Goal: Information Seeking & Learning: Find contact information

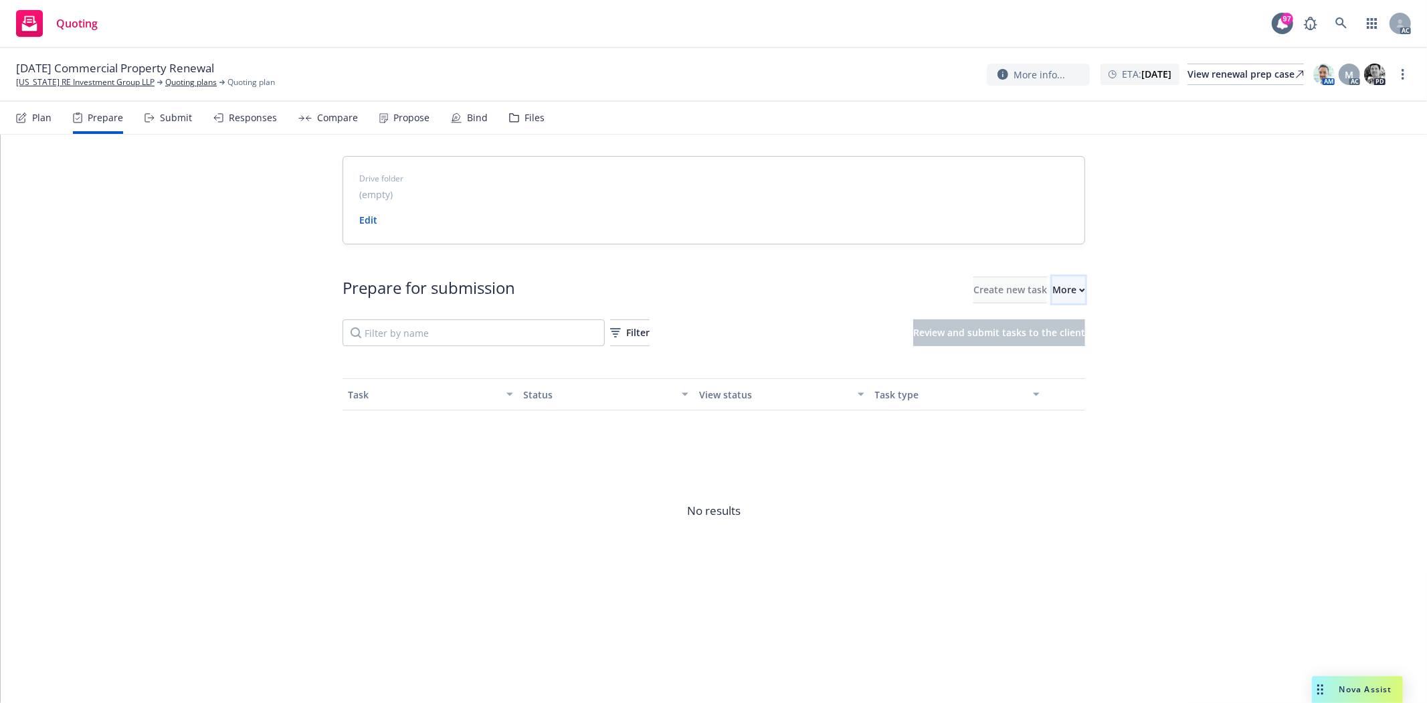
click at [1034, 284] on body "Quoting 97 AC [DATE] Commercial Property Renewal [US_STATE] RE Investment Group…" at bounding box center [713, 351] width 1427 height 703
click at [1053, 278] on button "More" at bounding box center [1069, 289] width 33 height 27
click at [94, 176] on div "Drive folder (empty) Edit Prepare for submission Create new task More Filter Re…" at bounding box center [714, 399] width 1427 height 530
click at [37, 105] on div "Plan" at bounding box center [33, 118] width 35 height 32
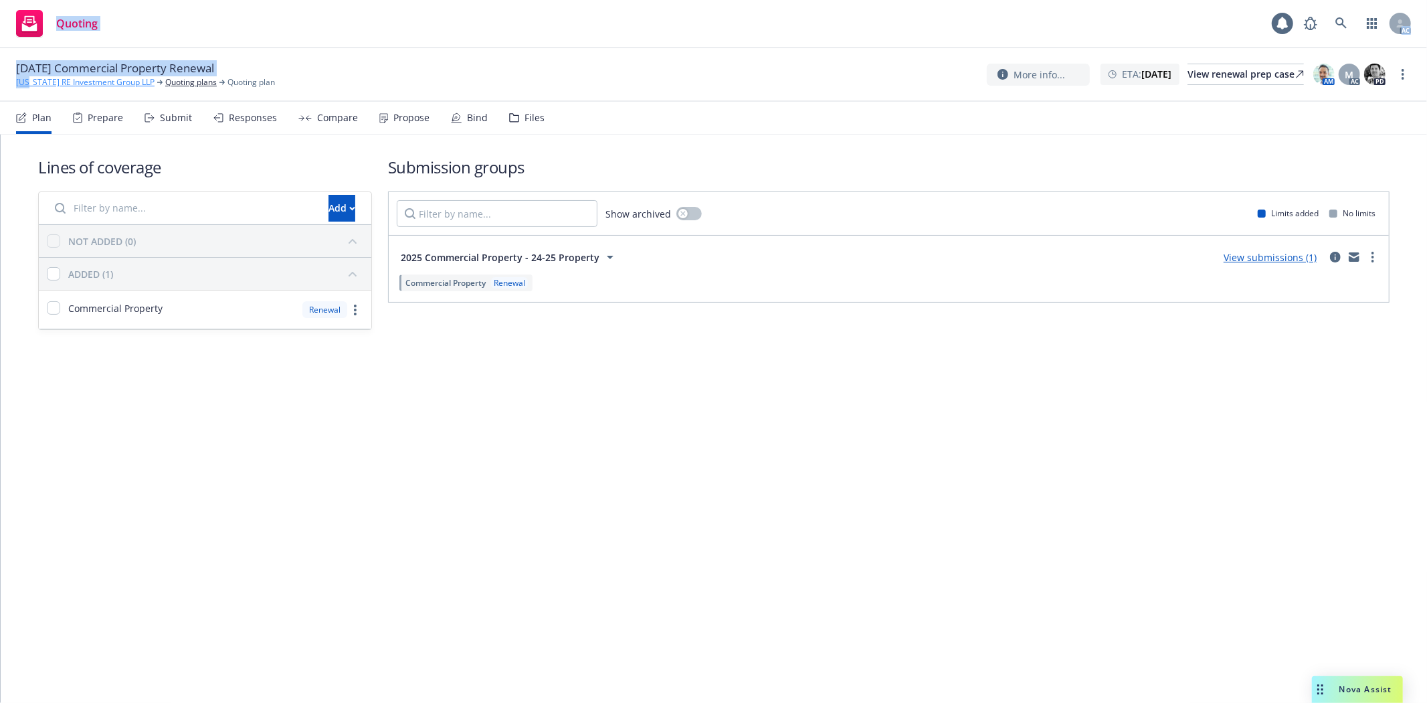
drag, startPoint x: 11, startPoint y: 88, endPoint x: 29, endPoint y: 88, distance: 18.1
click at [47, 104] on div "Plan" at bounding box center [33, 118] width 35 height 32
click at [5, 92] on div "12/19/25 Commercial Property Renewal Kansas RE Investment Group LLP Quoting pla…" at bounding box center [713, 75] width 1427 height 54
drag, startPoint x: 5, startPoint y: 82, endPoint x: 122, endPoint y: 84, distance: 117.8
click at [122, 84] on div "12/19/25 Commercial Property Renewal Kansas RE Investment Group LLP Quoting pla…" at bounding box center [713, 75] width 1427 height 54
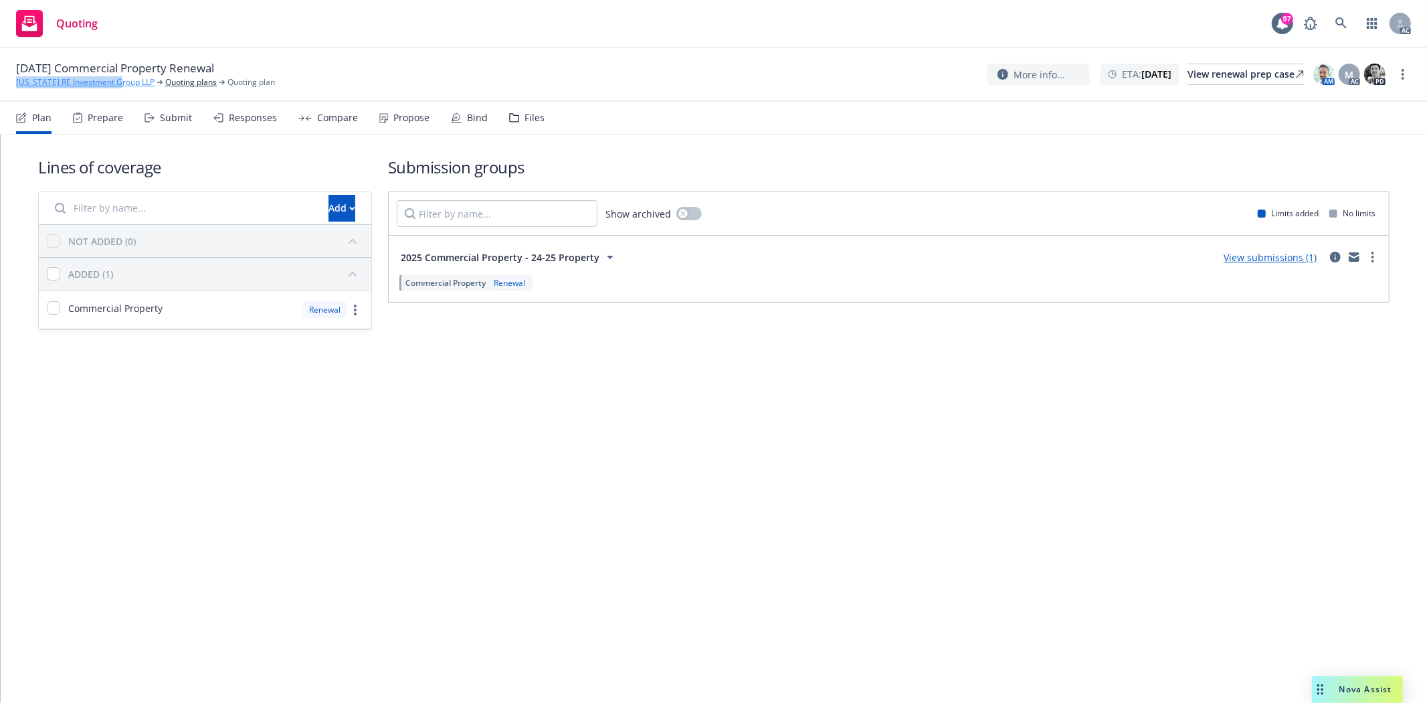
copy link "Kansas RE Investment Group"
click at [337, 112] on div "Compare" at bounding box center [337, 117] width 41 height 11
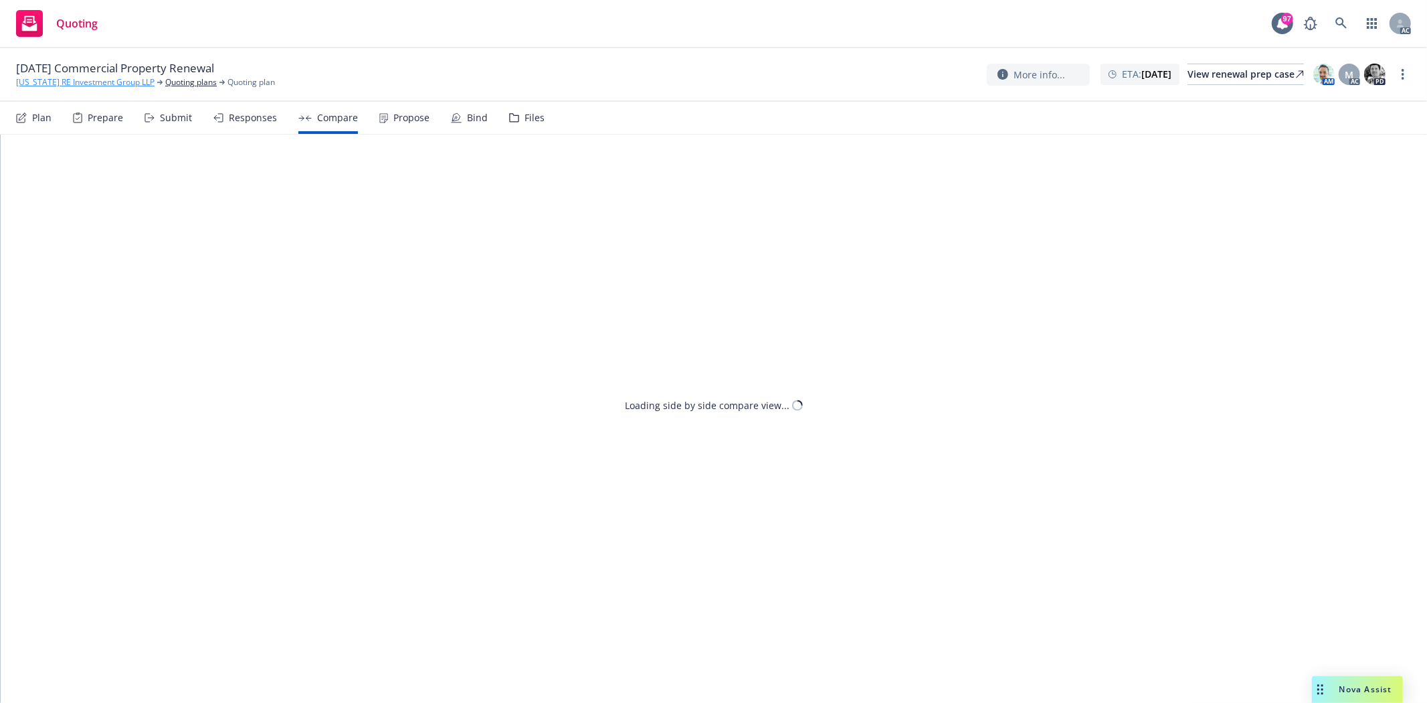
click at [84, 78] on link "[US_STATE] RE Investment Group LLP" at bounding box center [85, 82] width 139 height 12
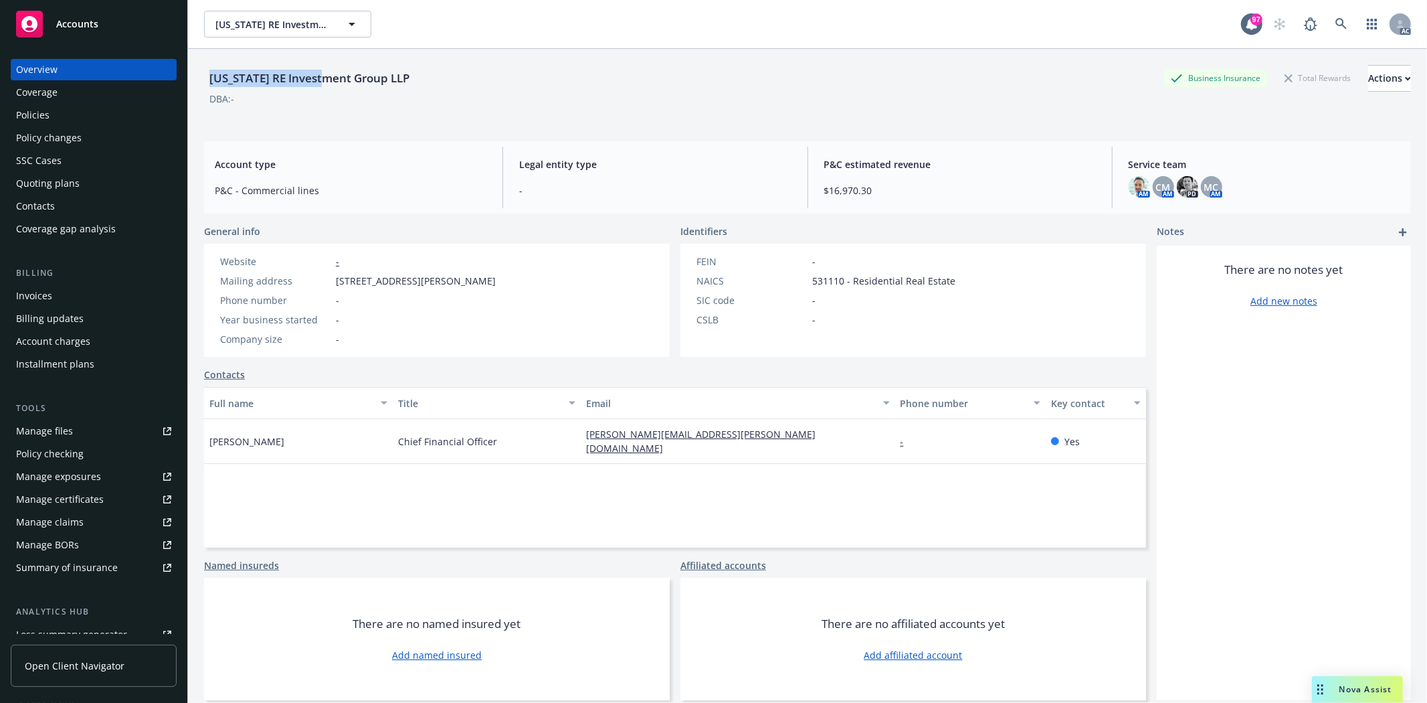
drag, startPoint x: 205, startPoint y: 78, endPoint x: 331, endPoint y: 78, distance: 125.8
click at [331, 78] on div "[US_STATE] RE Investment Group LLP" at bounding box center [309, 78] width 211 height 17
copy div "Kansas RE Investment"
drag, startPoint x: 203, startPoint y: 438, endPoint x: 290, endPoint y: 443, distance: 87.1
click at [290, 443] on div "Kansas RE Investment Group LLP Business Insurance Total Rewards Actions DBA: - …" at bounding box center [807, 400] width 1239 height 703
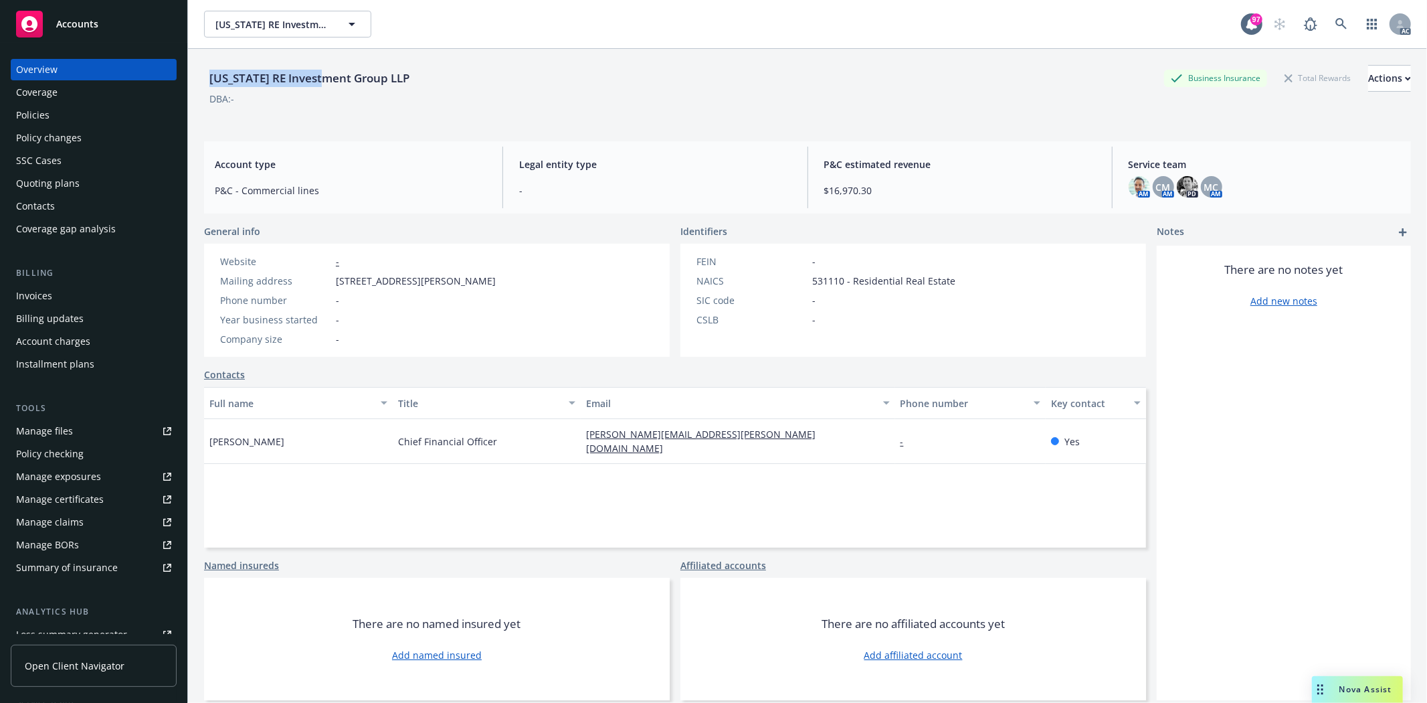
copy span "Erik Engebretson"
drag, startPoint x: 418, startPoint y: 498, endPoint x: 409, endPoint y: 491, distance: 11.5
click at [418, 497] on div "Full name Title Email Phone number Key contact Erik Engebretson Chief Financial…" at bounding box center [675, 467] width 942 height 161
click at [80, 177] on div "Quoting plans" at bounding box center [93, 183] width 155 height 21
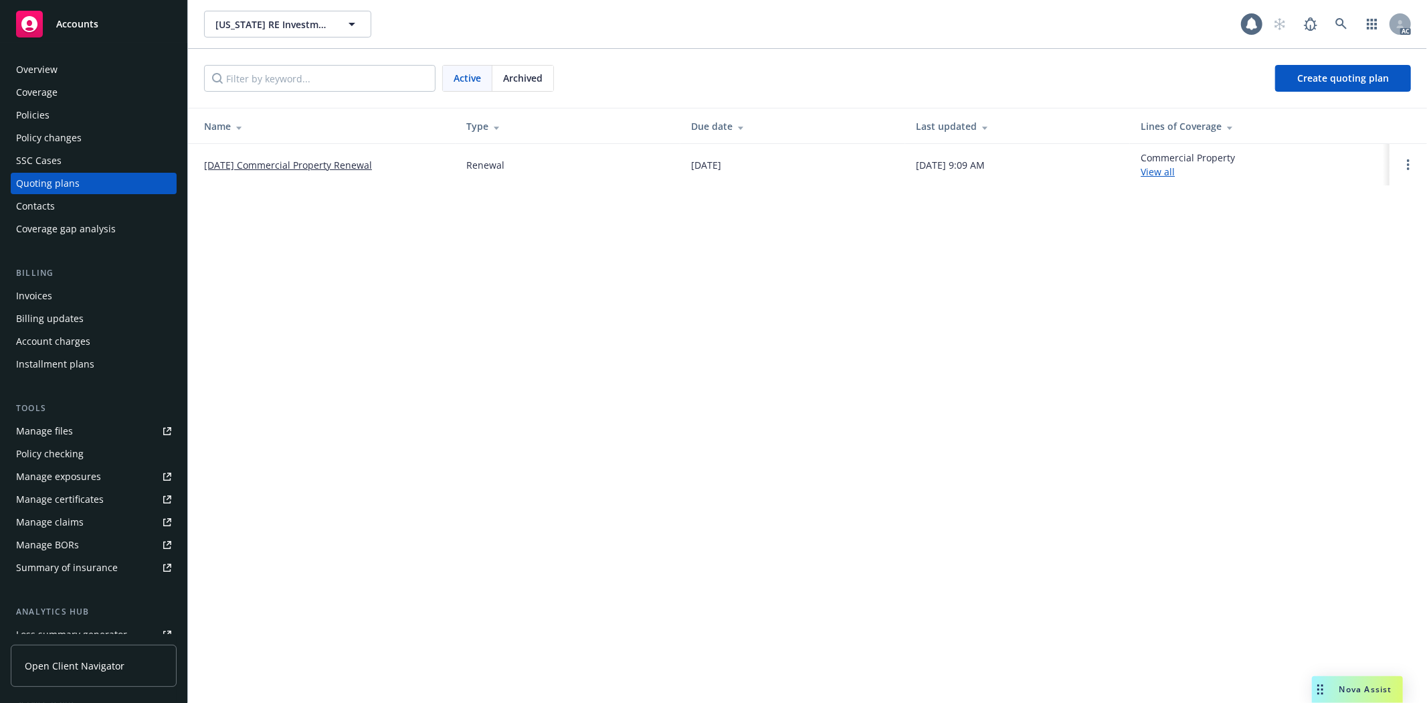
click at [225, 164] on link "[DATE] Commercial Property Renewal" at bounding box center [288, 165] width 168 height 14
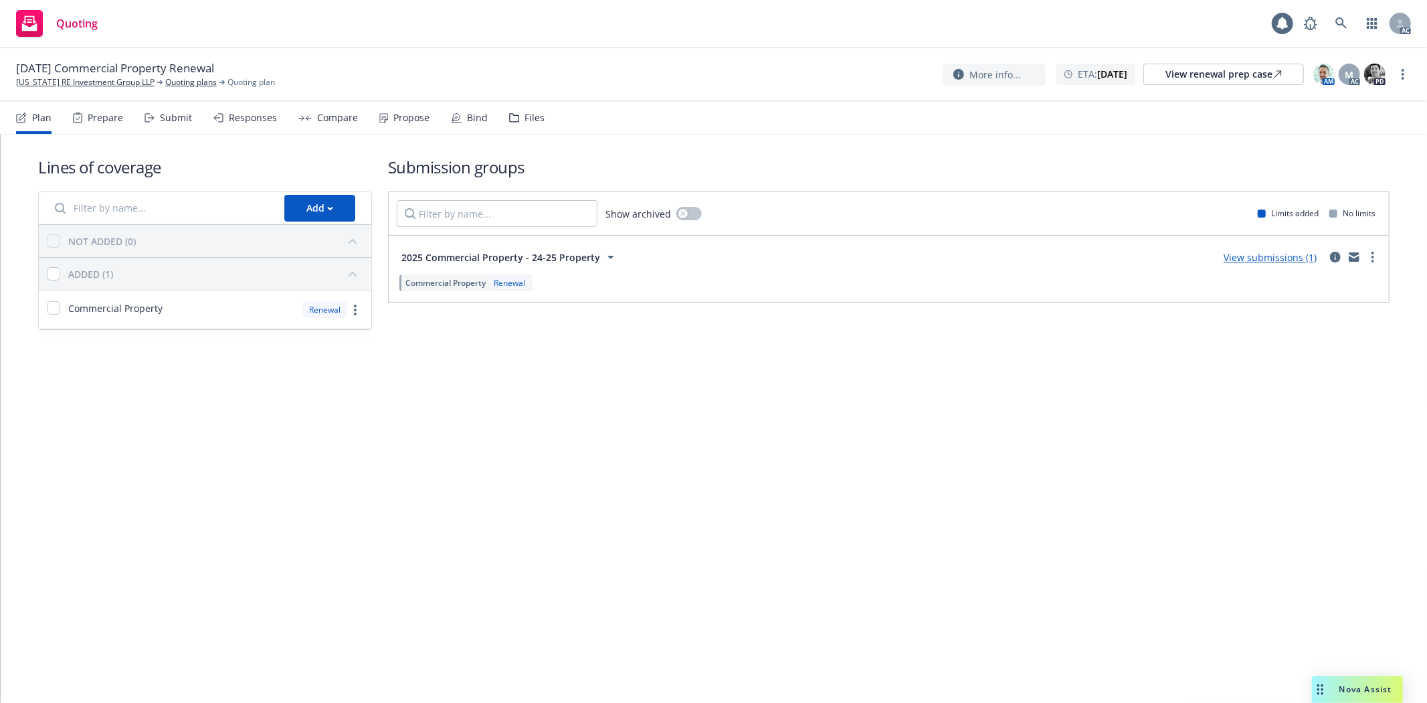
click at [74, 127] on div "Prepare" at bounding box center [98, 118] width 50 height 32
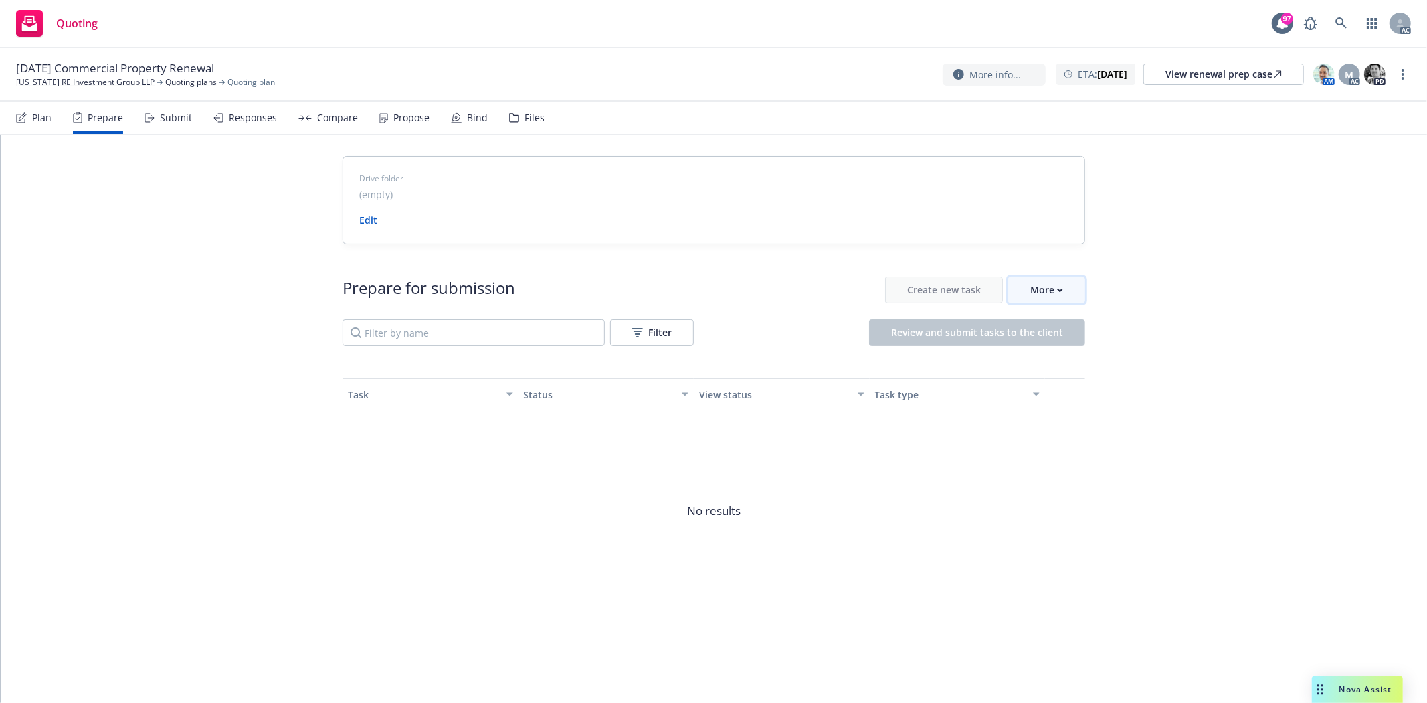
click at [1076, 295] on button "More" at bounding box center [1046, 289] width 77 height 27
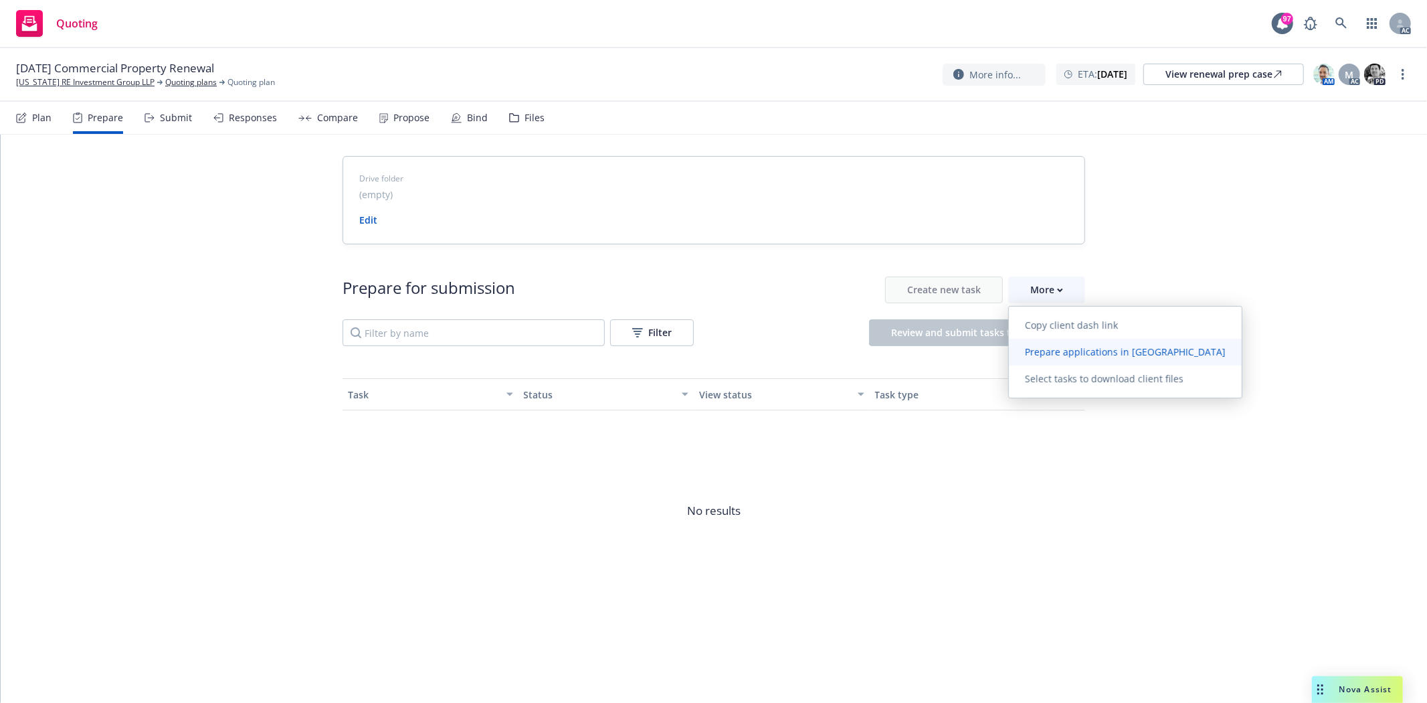
click at [1079, 349] on span "Prepare applications in Indio" at bounding box center [1125, 351] width 233 height 13
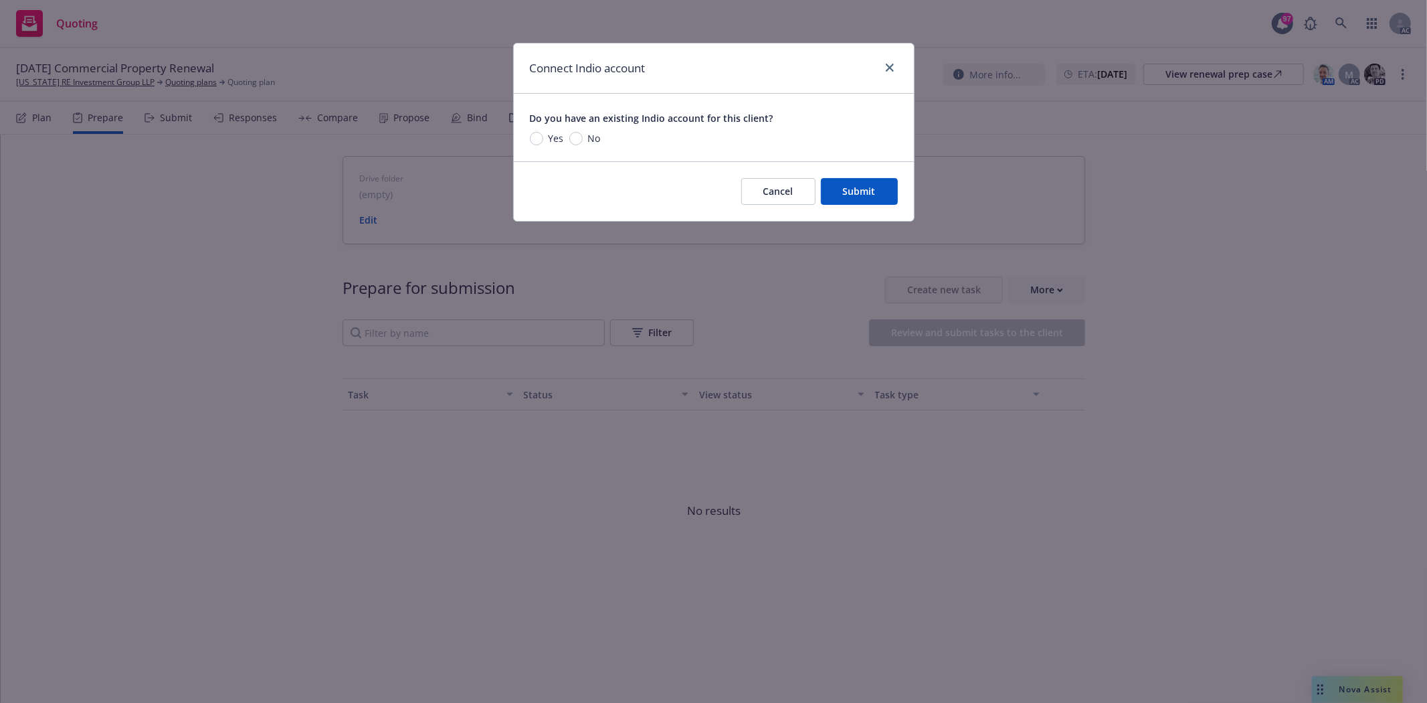
click at [544, 145] on span "Yes" at bounding box center [553, 138] width 21 height 14
click at [543, 145] on input "Yes" at bounding box center [536, 138] width 13 height 13
radio input "true"
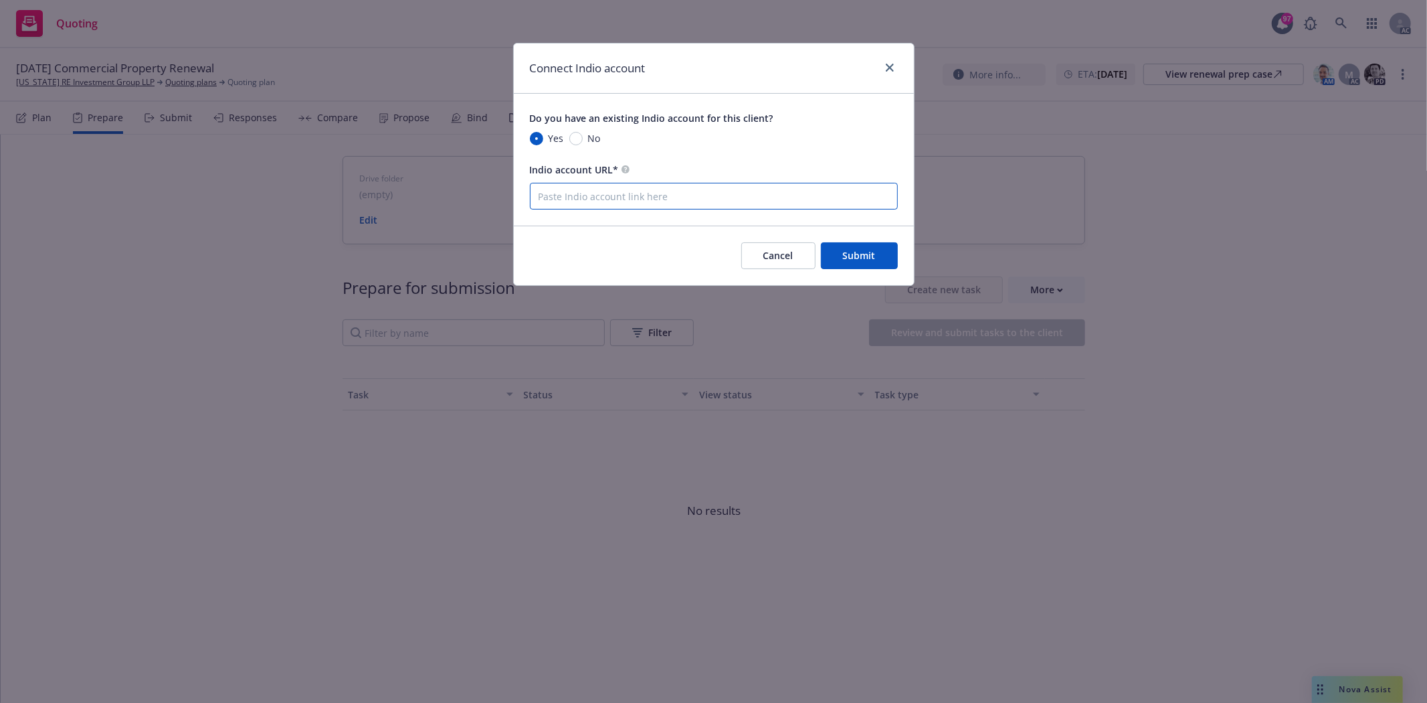
click at [574, 197] on input "Indio account URL*" at bounding box center [714, 196] width 368 height 27
paste input "https://newfront.useindio.com/accounts/7948253/submissions"
type input "https://newfront.useindio.com/accounts/7948253/submissions"
click at [873, 258] on span "Submit" at bounding box center [859, 255] width 33 height 13
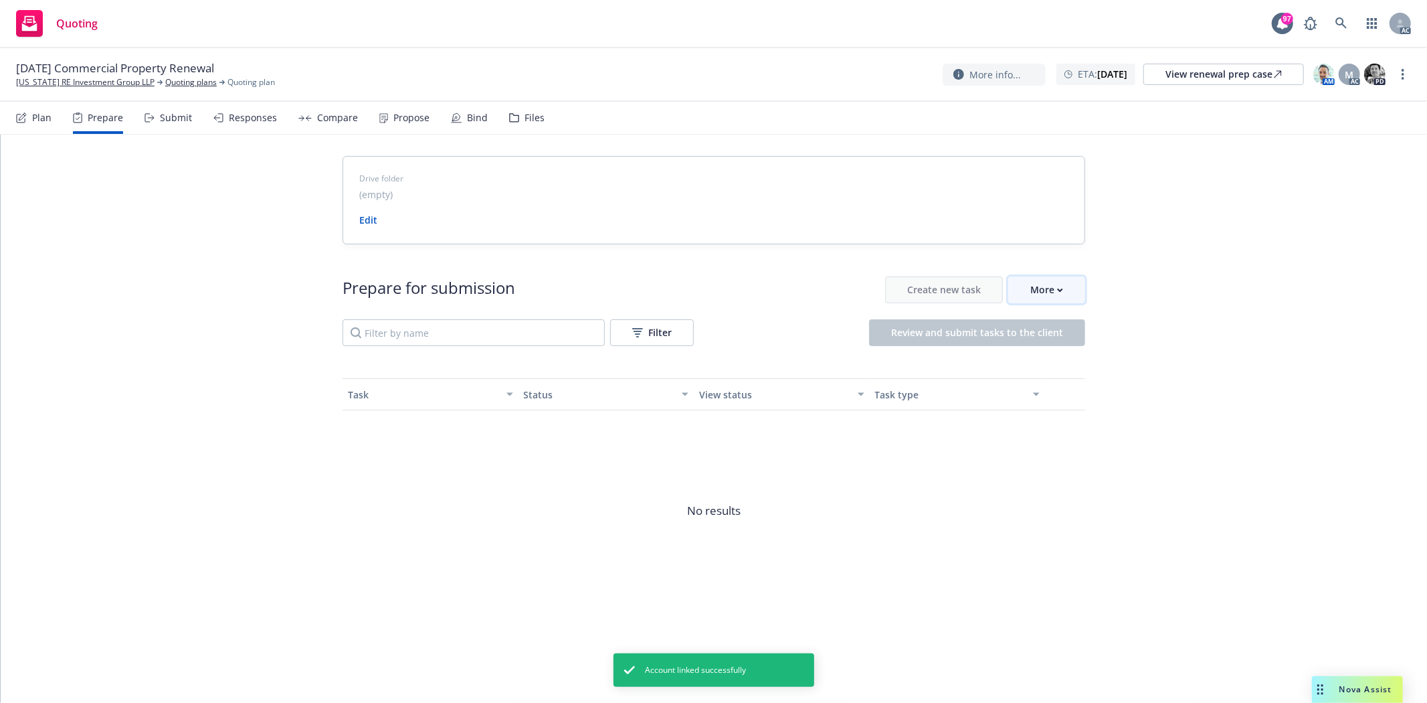
click at [1035, 288] on div "More" at bounding box center [1046, 289] width 33 height 25
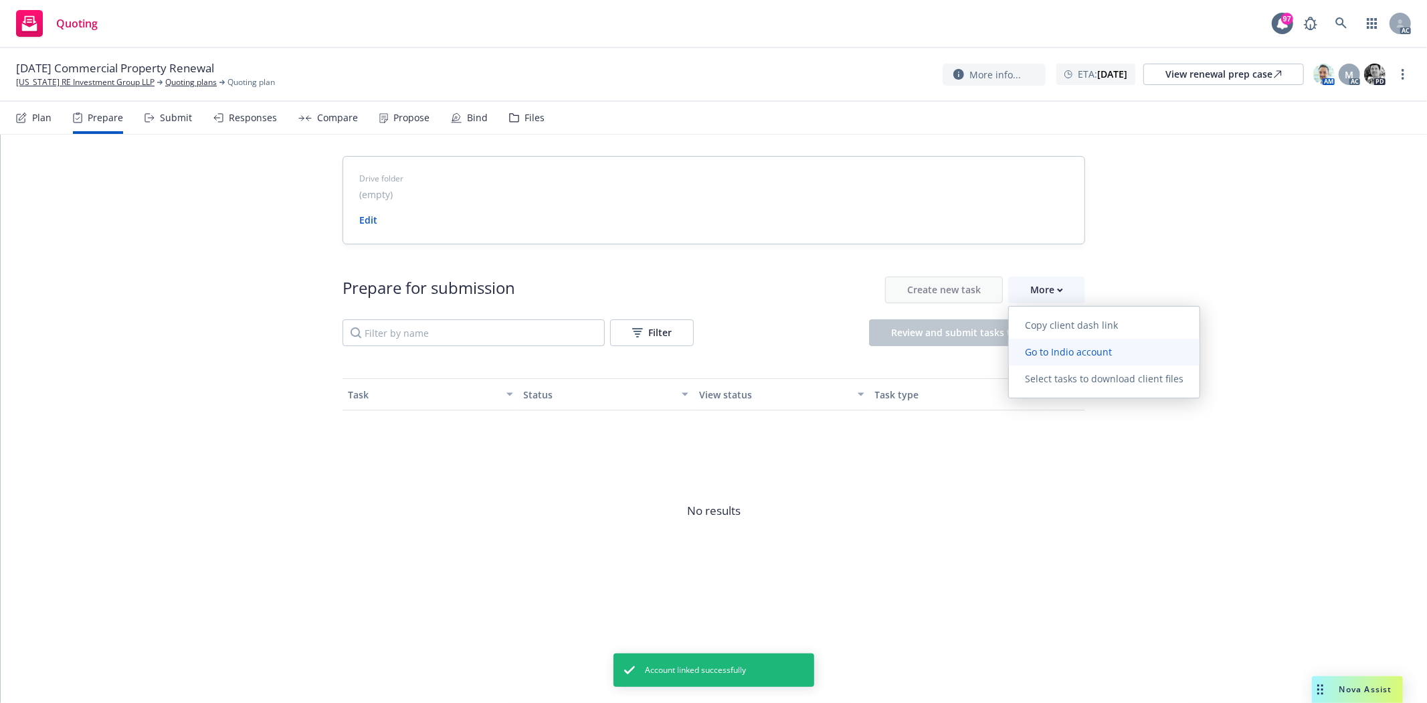
click at [1053, 347] on span "Go to Indio account" at bounding box center [1068, 351] width 119 height 13
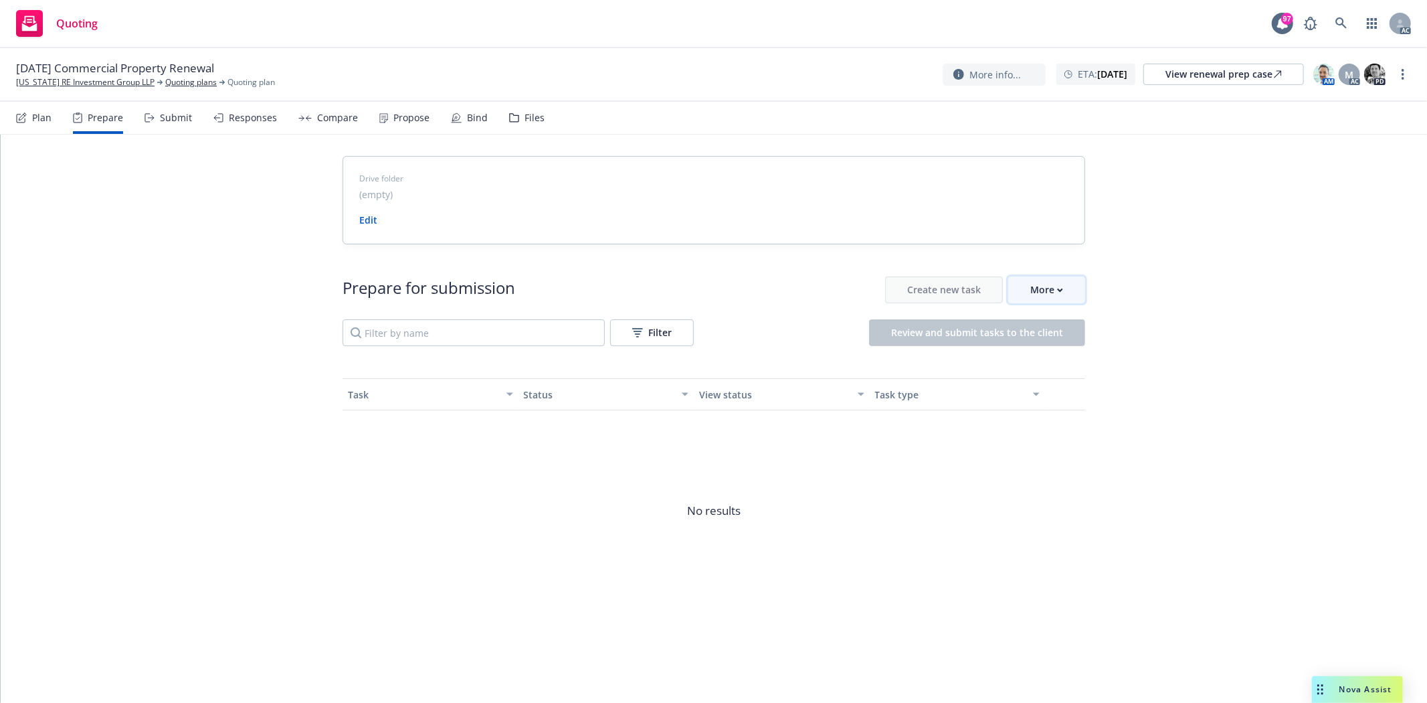
click at [1051, 293] on div "More" at bounding box center [1046, 289] width 33 height 25
click at [122, 87] on link "[US_STATE] RE Investment Group LLP" at bounding box center [85, 82] width 139 height 12
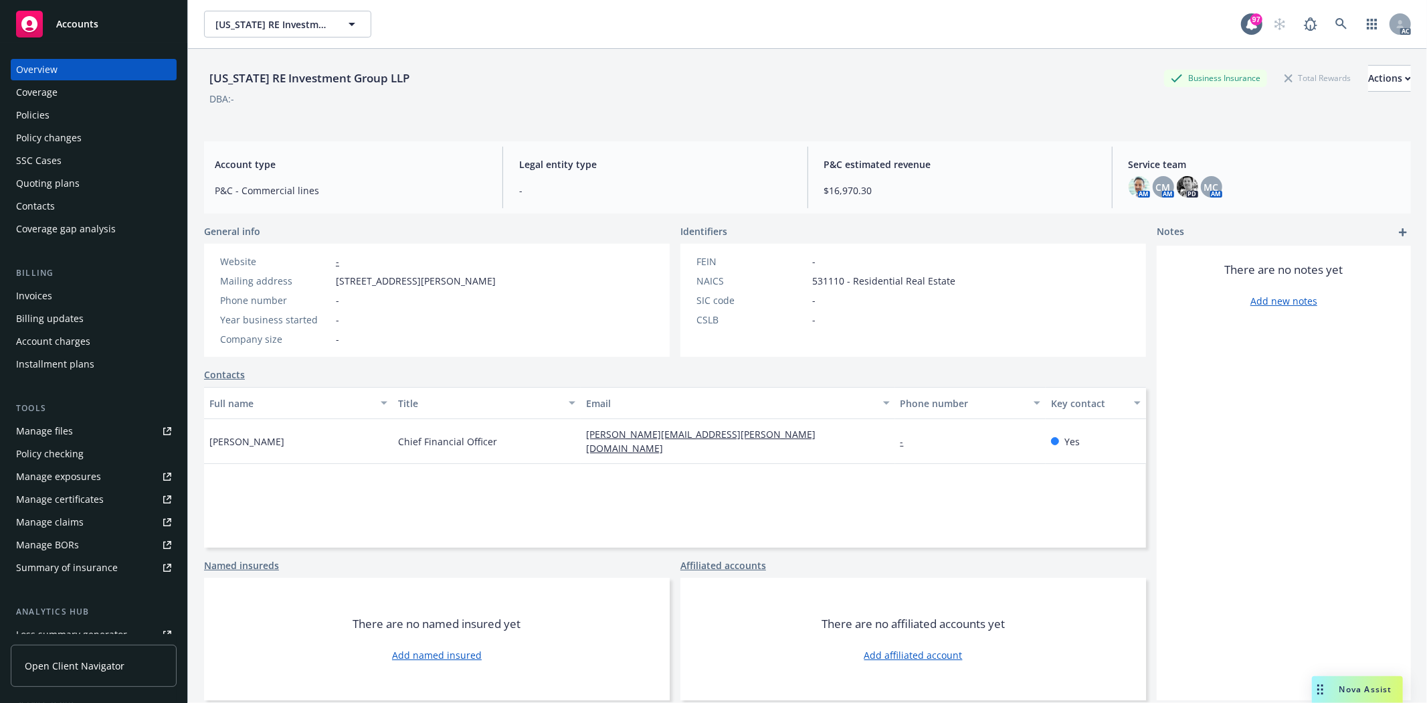
click at [656, 476] on div "Full name Title Email Phone number Key contact [PERSON_NAME] Chief Financial Of…" at bounding box center [675, 467] width 942 height 161
click at [62, 106] on div "Policies" at bounding box center [93, 114] width 155 height 21
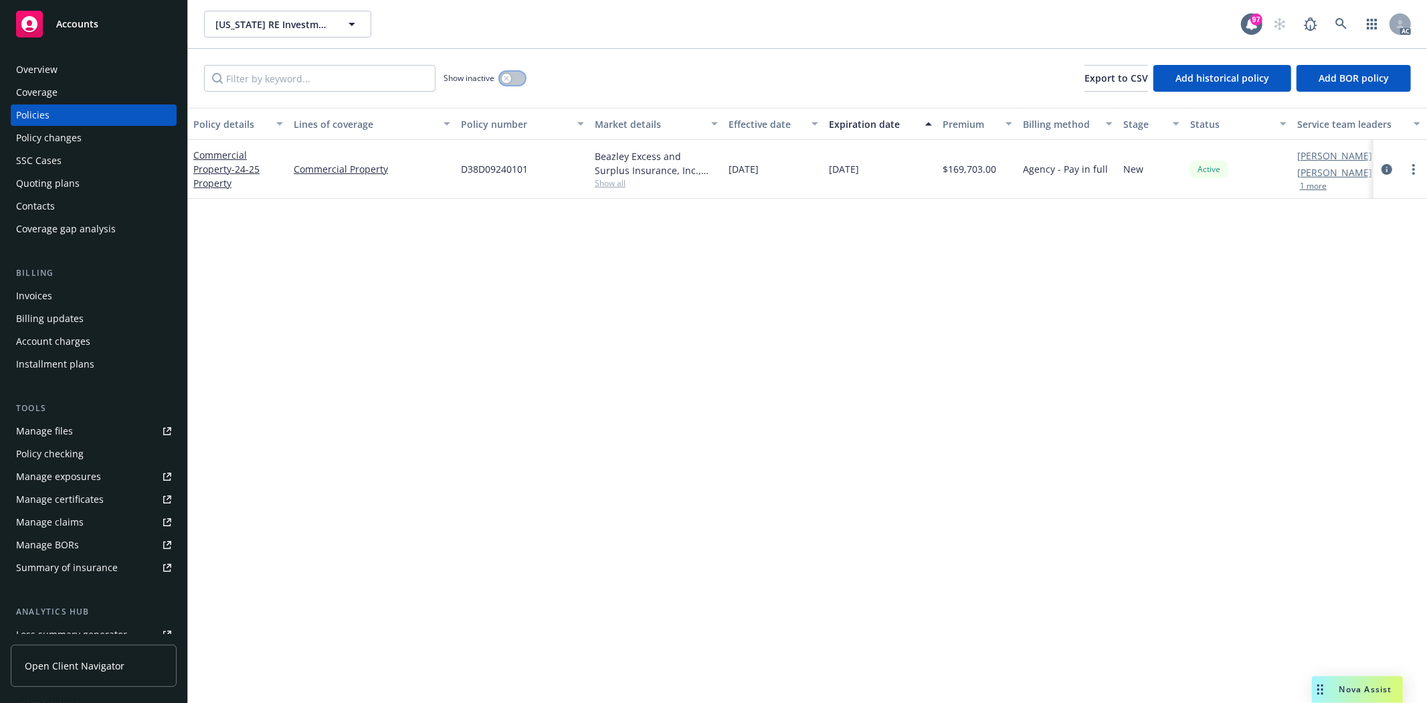
click at [509, 82] on div "button" at bounding box center [506, 78] width 9 height 9
click at [507, 79] on button "button" at bounding box center [512, 78] width 25 height 13
click at [507, 79] on icon "button" at bounding box center [506, 78] width 5 height 5
click at [1382, 169] on icon "circleInformation" at bounding box center [1387, 169] width 11 height 11
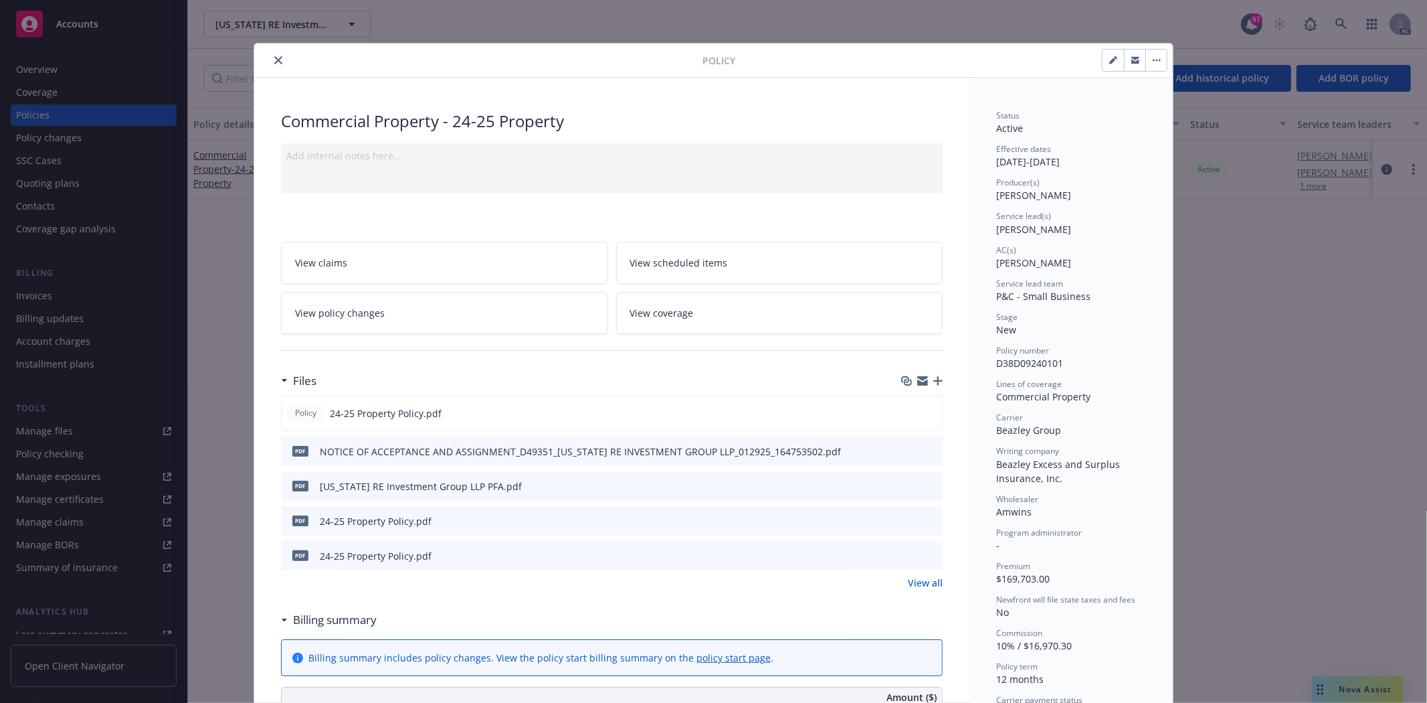
scroll to position [149, 0]
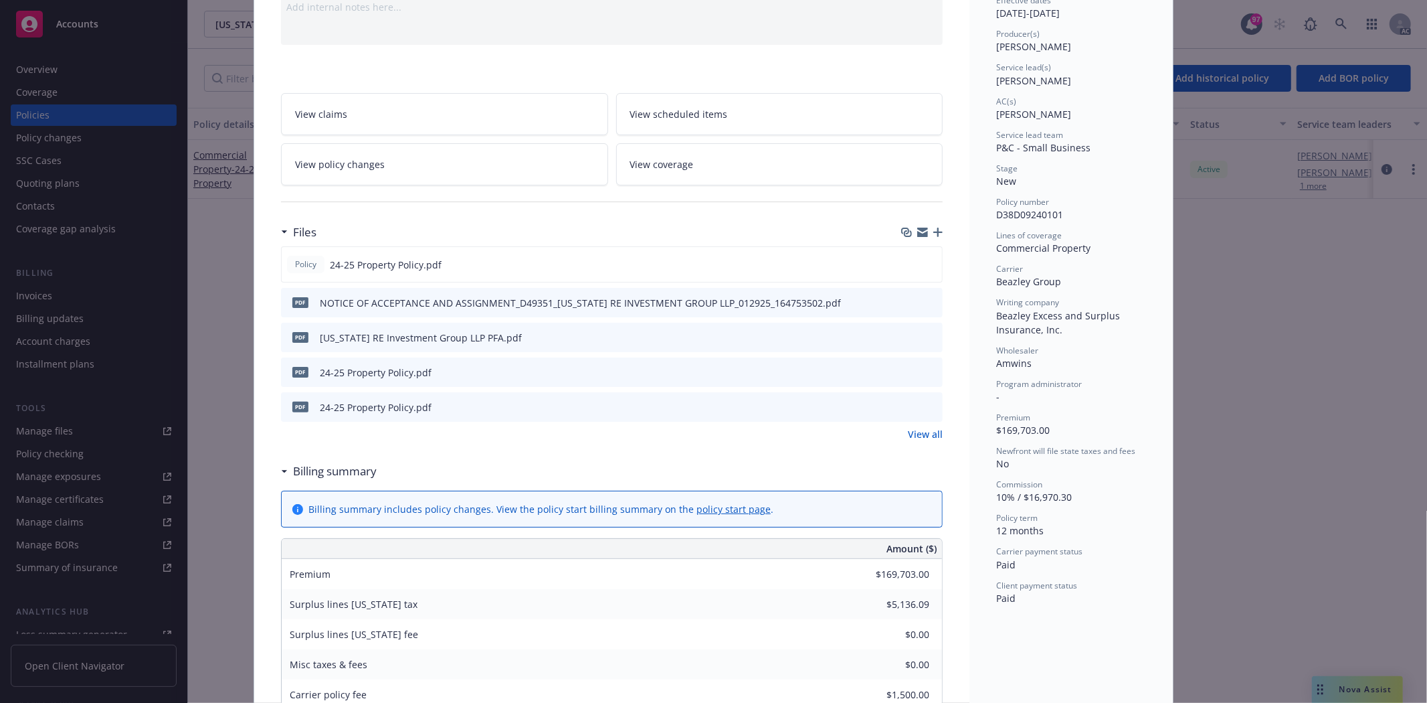
click at [917, 433] on link "View all" at bounding box center [925, 434] width 35 height 14
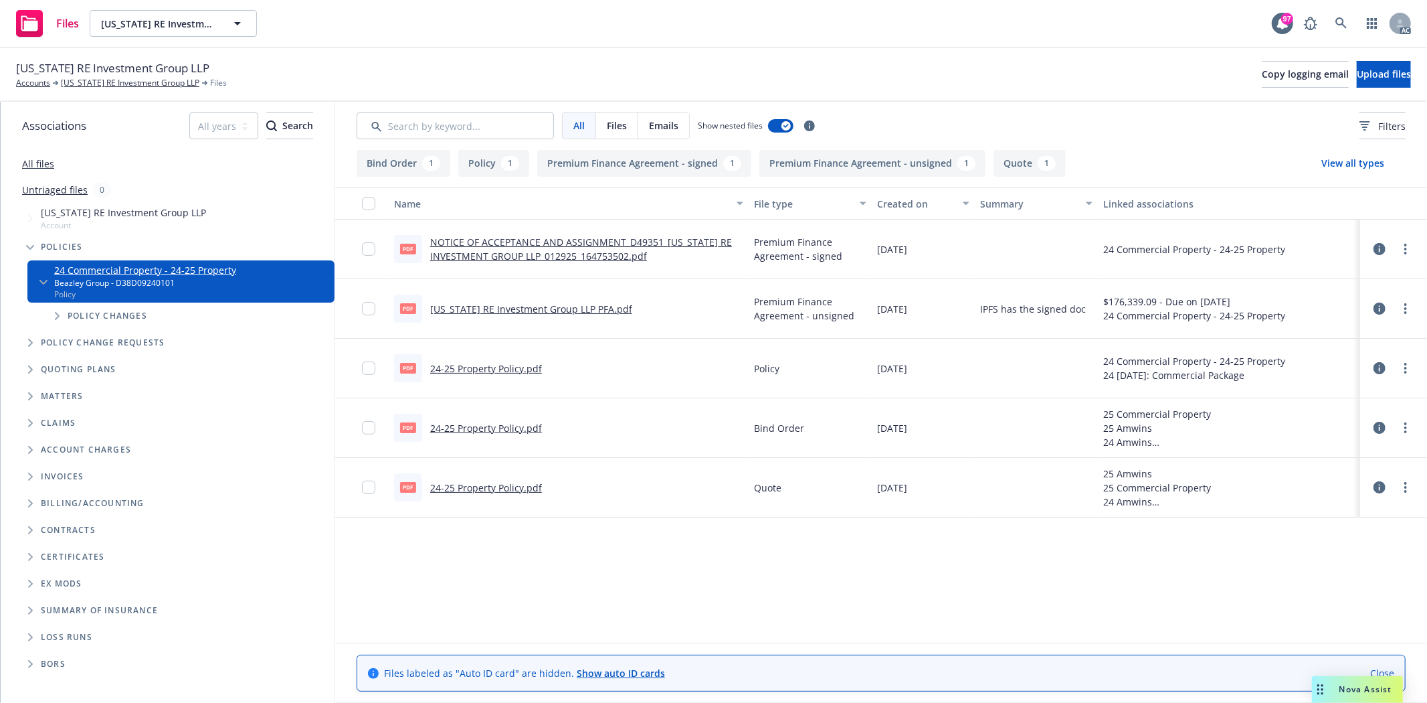
click at [494, 369] on link "24-25 Property Policy.pdf" at bounding box center [486, 368] width 112 height 13
click at [469, 489] on link "24-25 Property Policy.pdf" at bounding box center [486, 487] width 112 height 13
click at [517, 426] on link "24-25 Property Policy.pdf" at bounding box center [486, 428] width 112 height 13
click at [517, 368] on link "24-25 Property Policy.pdf" at bounding box center [486, 368] width 112 height 13
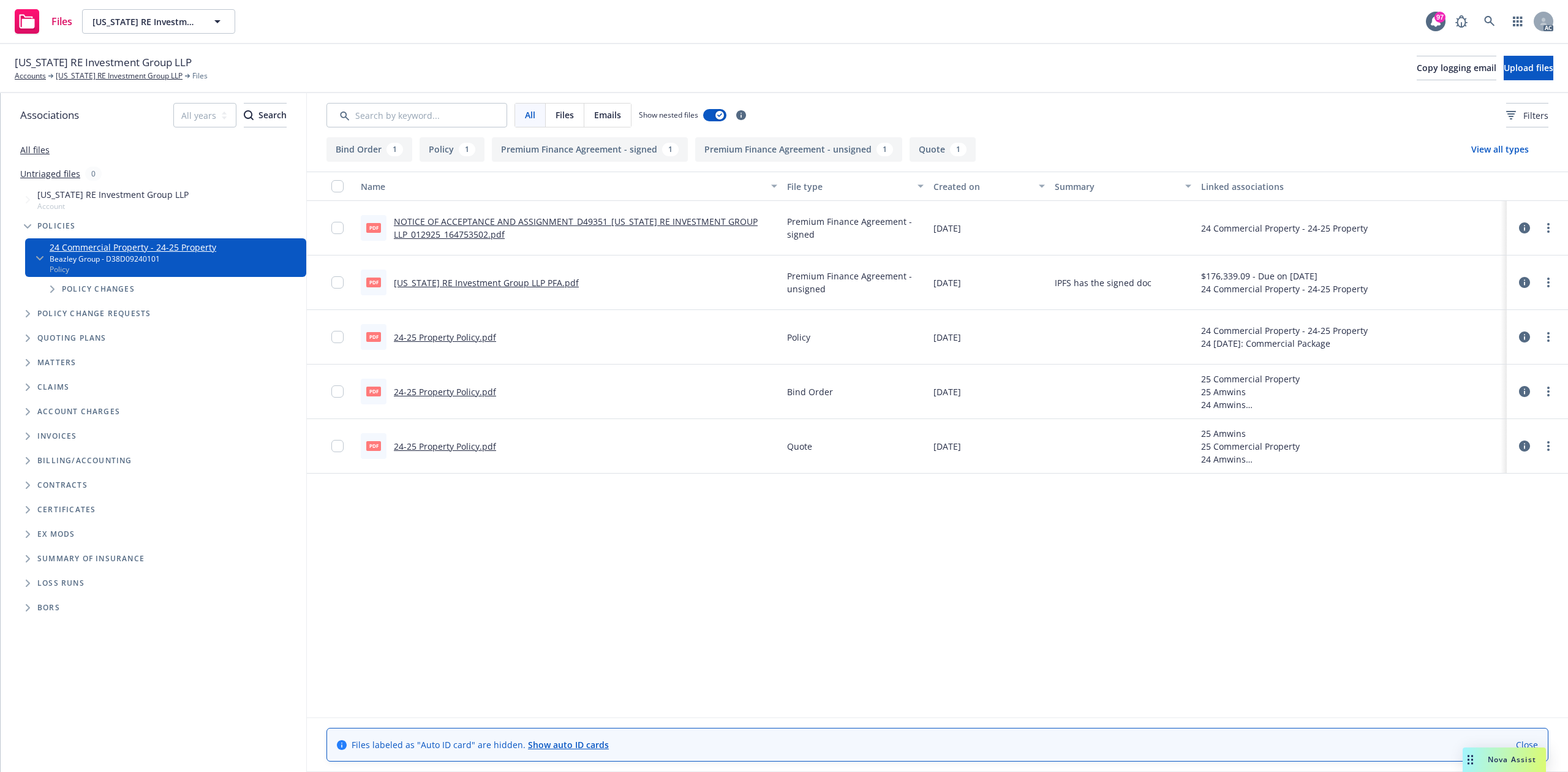
click at [460, 452] on div "24-25 Property Policy.pdf" at bounding box center [445, 446] width 103 height 13
click at [461, 445] on link "24-25 Property Policy.pdf" at bounding box center [445, 446] width 103 height 12
click at [439, 390] on link "24-25 Property Policy.pdf" at bounding box center [445, 392] width 103 height 12
click at [470, 337] on link "24-25 Property Policy.pdf" at bounding box center [445, 337] width 103 height 12
click at [104, 71] on link "[US_STATE] RE Investment Group LLP" at bounding box center [119, 76] width 127 height 11
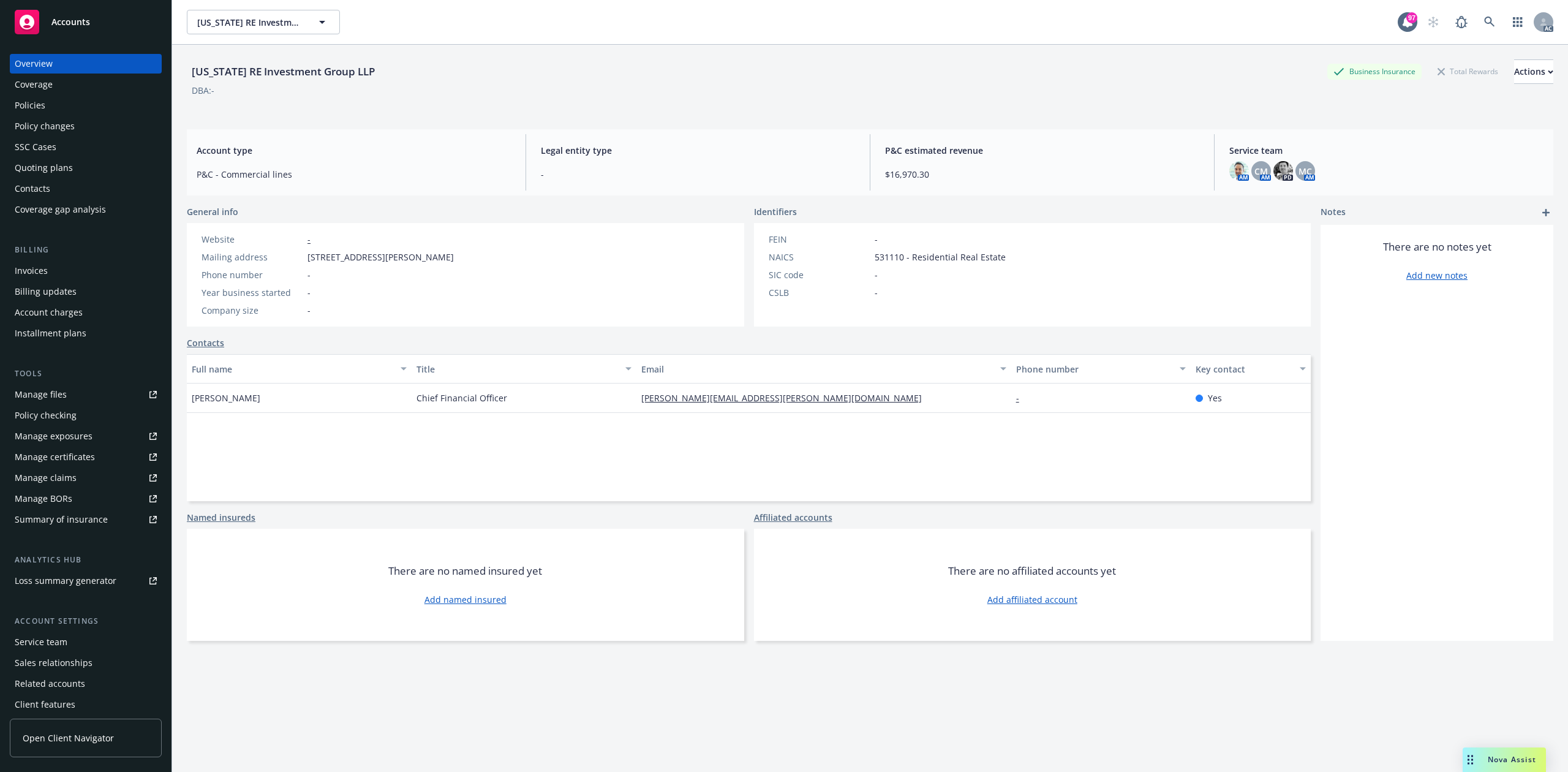
click at [83, 169] on div "Quoting plans" at bounding box center [85, 168] width 142 height 19
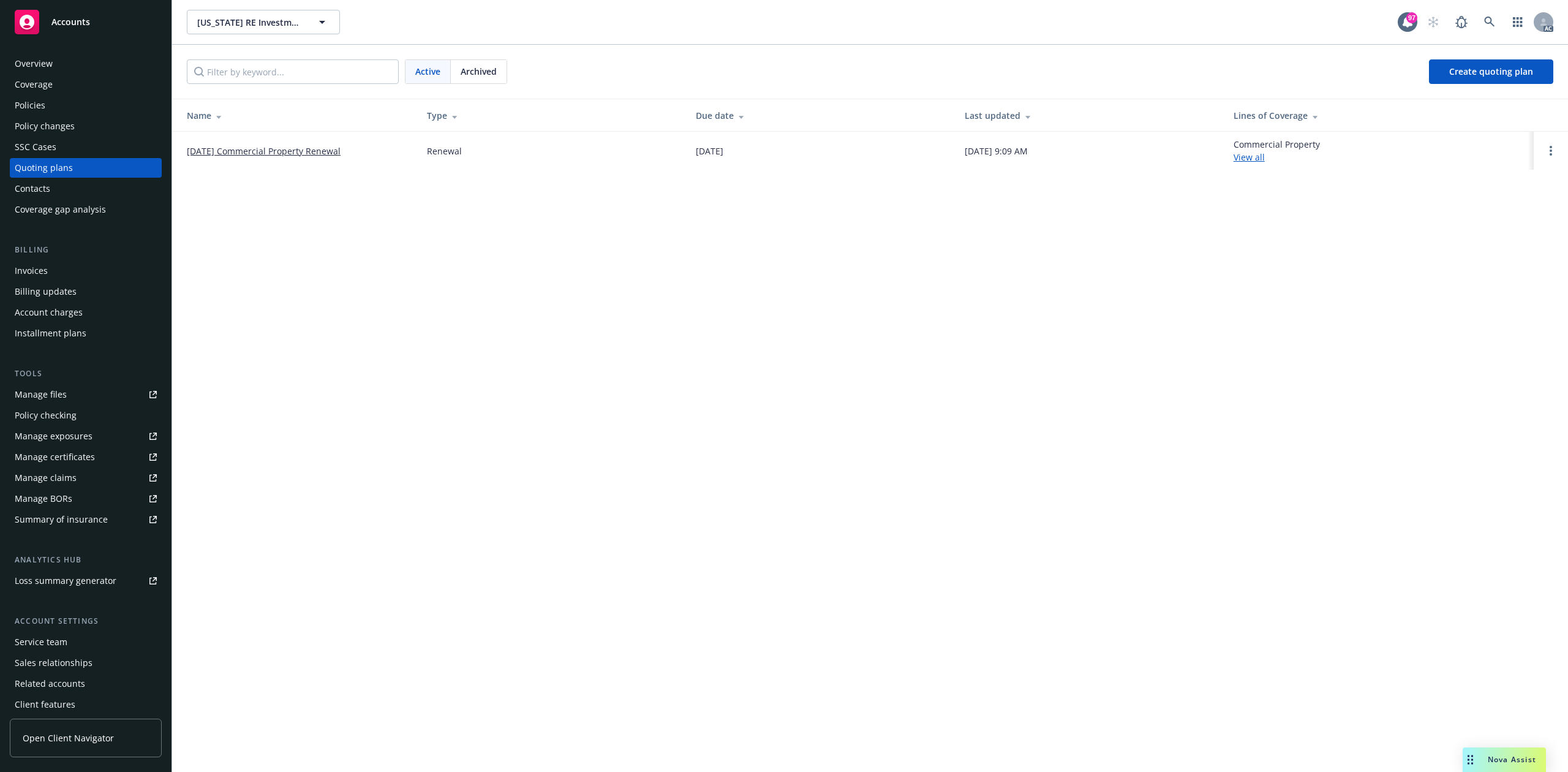
drag, startPoint x: 181, startPoint y: 151, endPoint x: 384, endPoint y: 149, distance: 203.0
click at [384, 149] on td "12/19/25 Commercial Property Renewal" at bounding box center [295, 150] width 245 height 38
copy link "12/19/25 Commercial Property Renewal"
click at [81, 396] on link "Manage files" at bounding box center [86, 394] width 152 height 19
click at [47, 68] on div "Overview" at bounding box center [33, 63] width 38 height 19
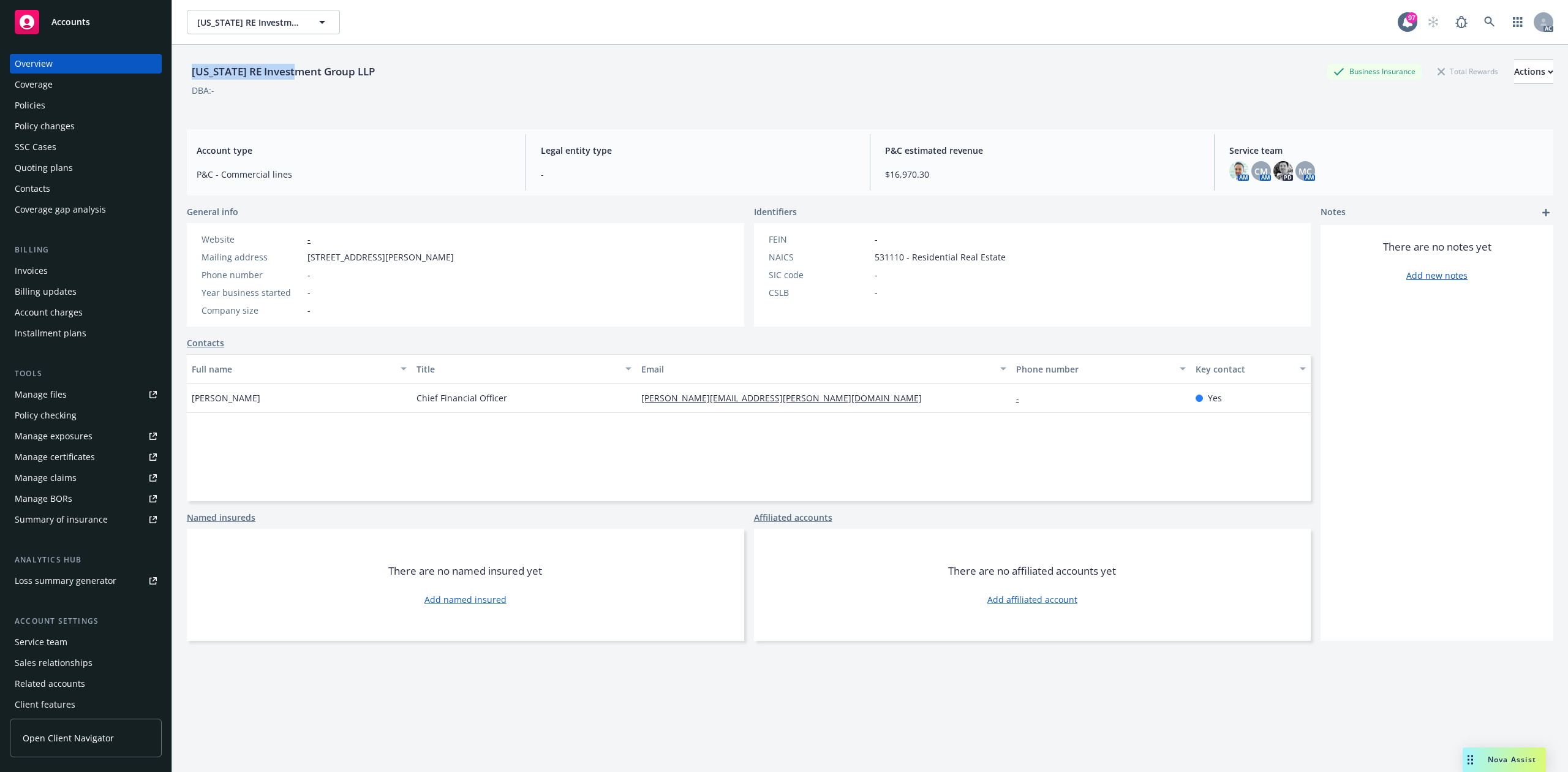
drag, startPoint x: 193, startPoint y: 71, endPoint x: 301, endPoint y: 70, distance: 108.0
click at [301, 70] on div "[US_STATE] RE Investment Group LLP" at bounding box center [283, 71] width 193 height 16
copy div "Kansas RE Investment"
click at [59, 174] on div "Quoting plans" at bounding box center [44, 168] width 59 height 19
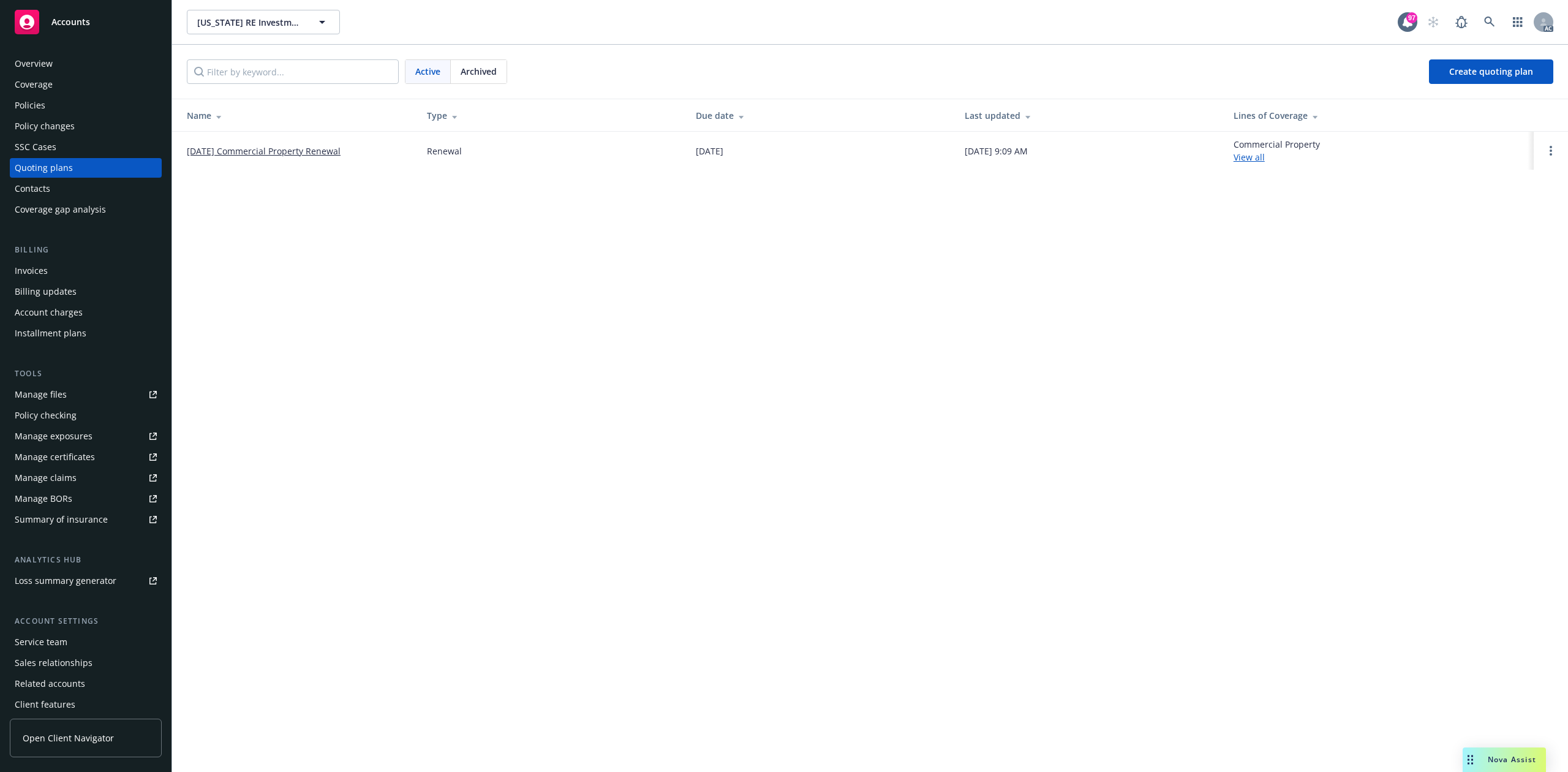
drag, startPoint x: 180, startPoint y: 158, endPoint x: 360, endPoint y: 158, distance: 180.0
click at [360, 158] on td "12/19/25 Commercial Property Renewal" at bounding box center [295, 150] width 245 height 38
copy link "12/19/25 Commercial Property Renewal"
click at [30, 98] on div "Policies" at bounding box center [29, 104] width 30 height 19
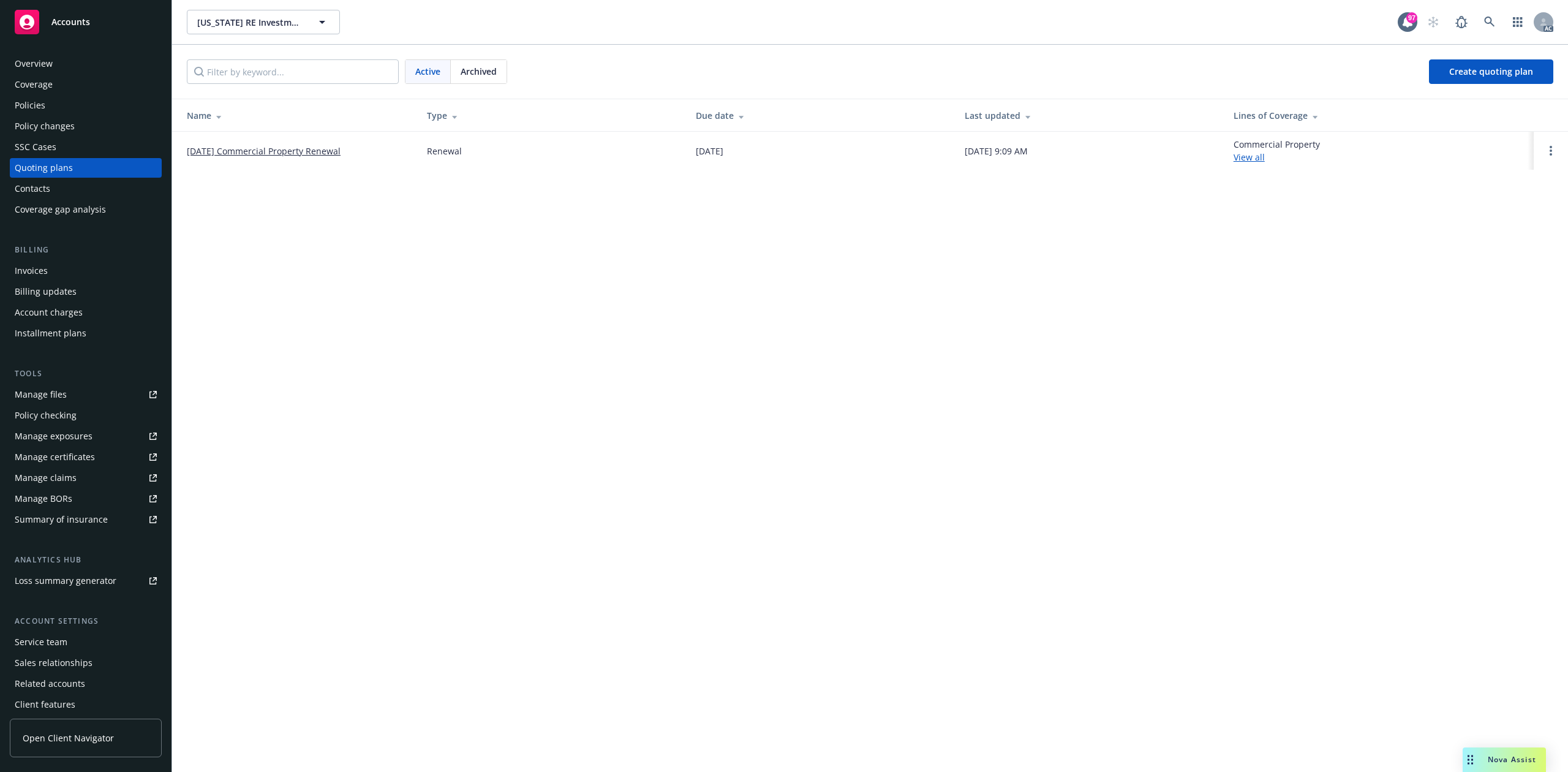
click at [30, 98] on div "Policies" at bounding box center [29, 104] width 30 height 19
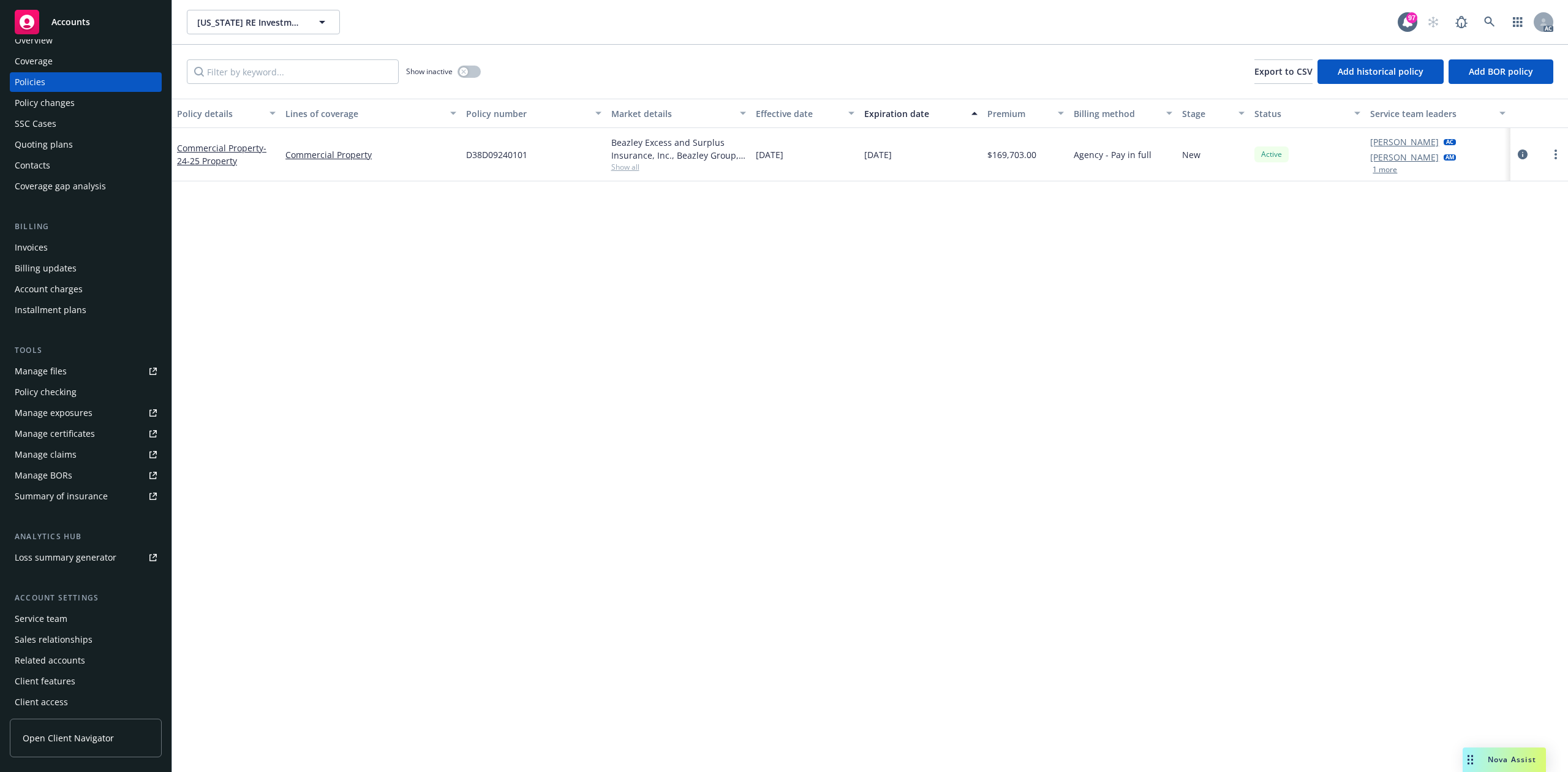
scroll to position [27, 0]
click at [52, 621] on div "Service team" at bounding box center [41, 615] width 53 height 19
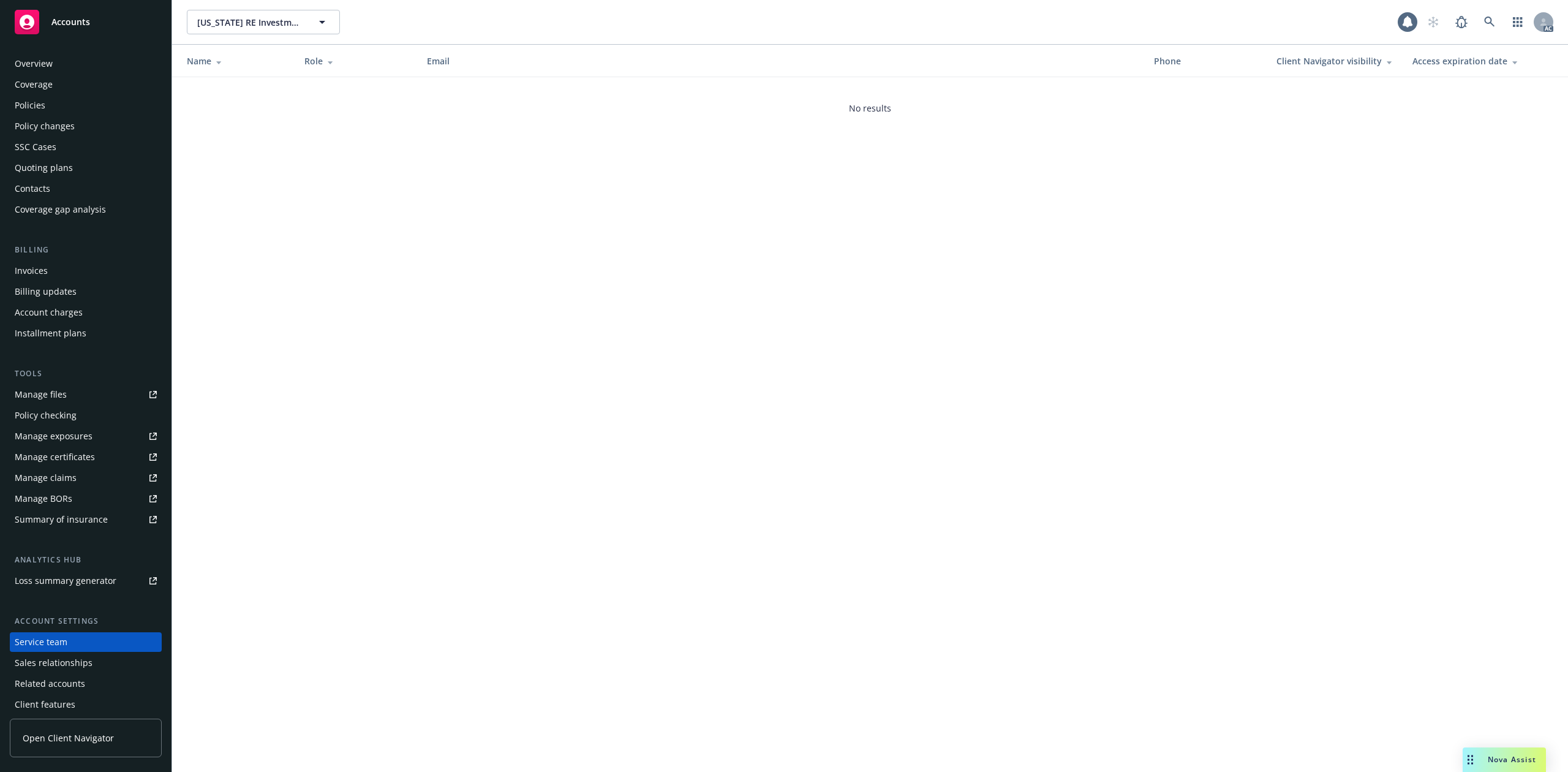
scroll to position [27, 0]
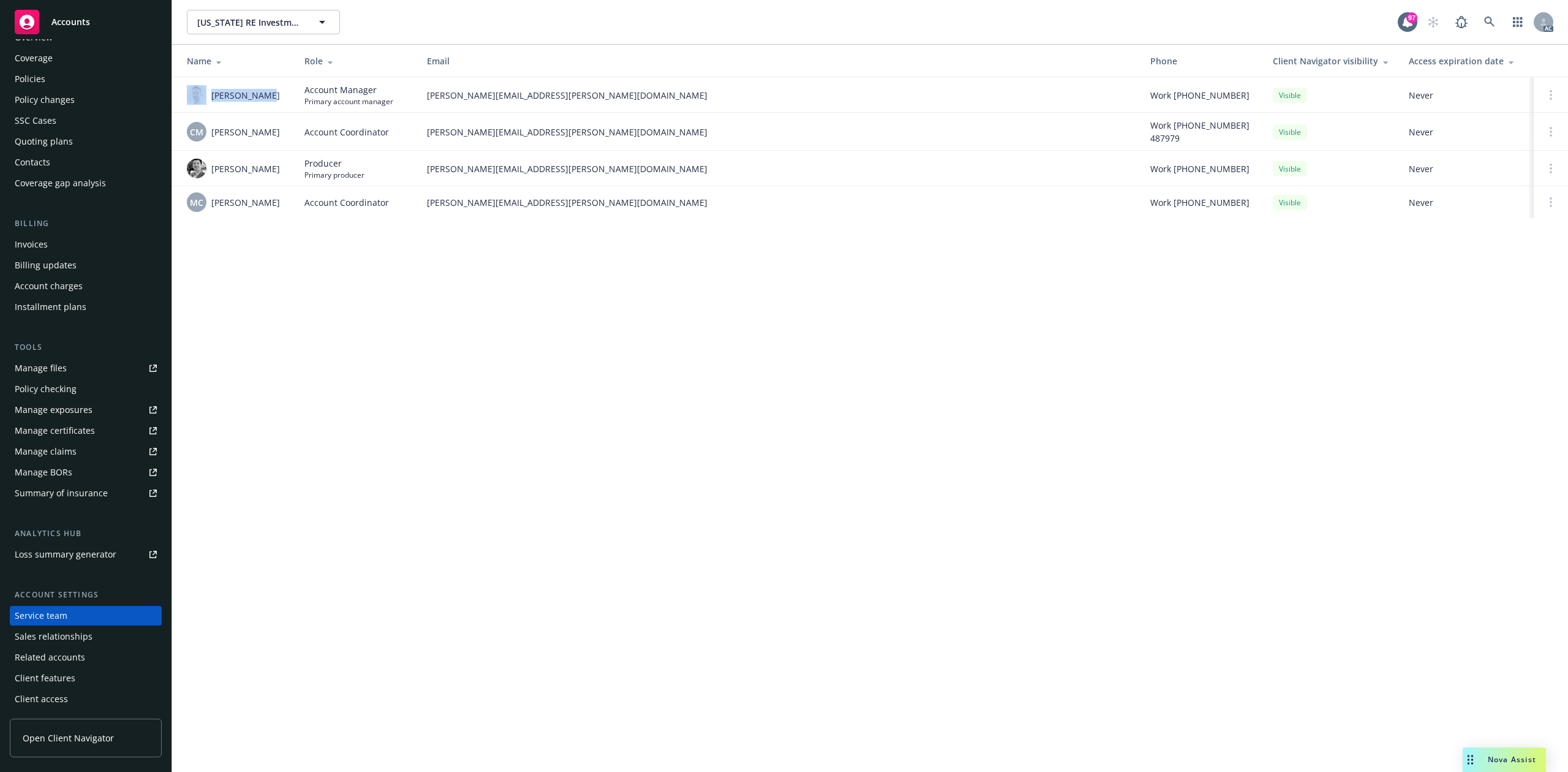
drag, startPoint x: 208, startPoint y: 89, endPoint x: 282, endPoint y: 94, distance: 74.2
click at [282, 94] on div "Adnan Shaikh" at bounding box center [235, 94] width 98 height 19
copy div "Adnan Shaikh"
click at [273, 175] on div "Eric Alburger" at bounding box center [235, 168] width 98 height 19
drag, startPoint x: 218, startPoint y: 89, endPoint x: 276, endPoint y: 87, distance: 58.0
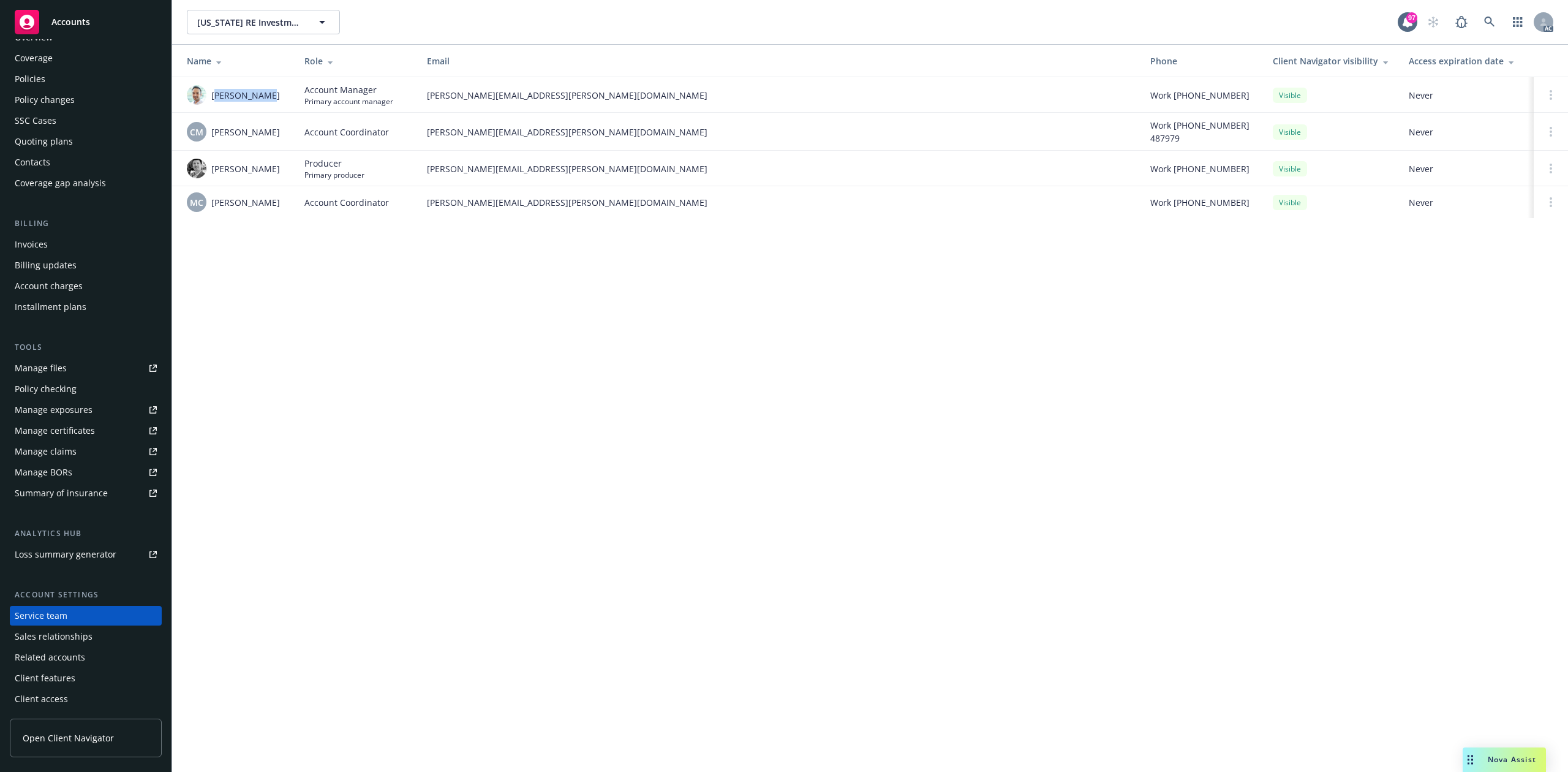
click at [276, 87] on div "Adnan Shaikh" at bounding box center [235, 94] width 98 height 19
drag, startPoint x: 276, startPoint y: 87, endPoint x: 212, endPoint y: 92, distance: 64.2
click at [212, 92] on div "Adnan Shaikh" at bounding box center [235, 94] width 98 height 19
copy span "Adnan Shaikh"
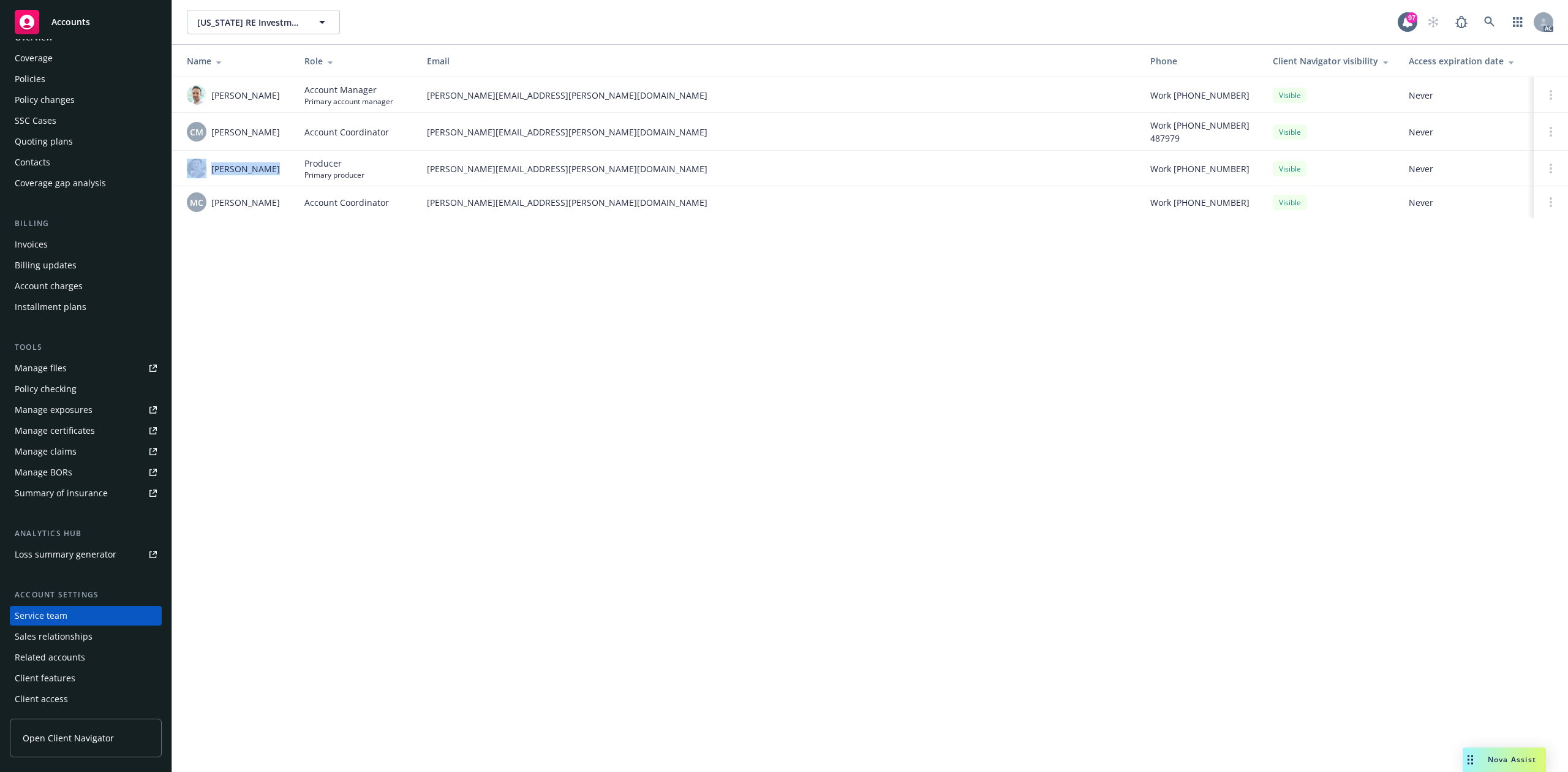
drag, startPoint x: 208, startPoint y: 164, endPoint x: 265, endPoint y: 158, distance: 57.3
click at [265, 158] on div "Eric Alburger" at bounding box center [235, 168] width 98 height 19
copy div "Eric Alburger"
drag, startPoint x: 211, startPoint y: 207, endPoint x: 287, endPoint y: 202, distance: 76.2
click at [287, 202] on td "MC Michael Chapman" at bounding box center [233, 201] width 123 height 32
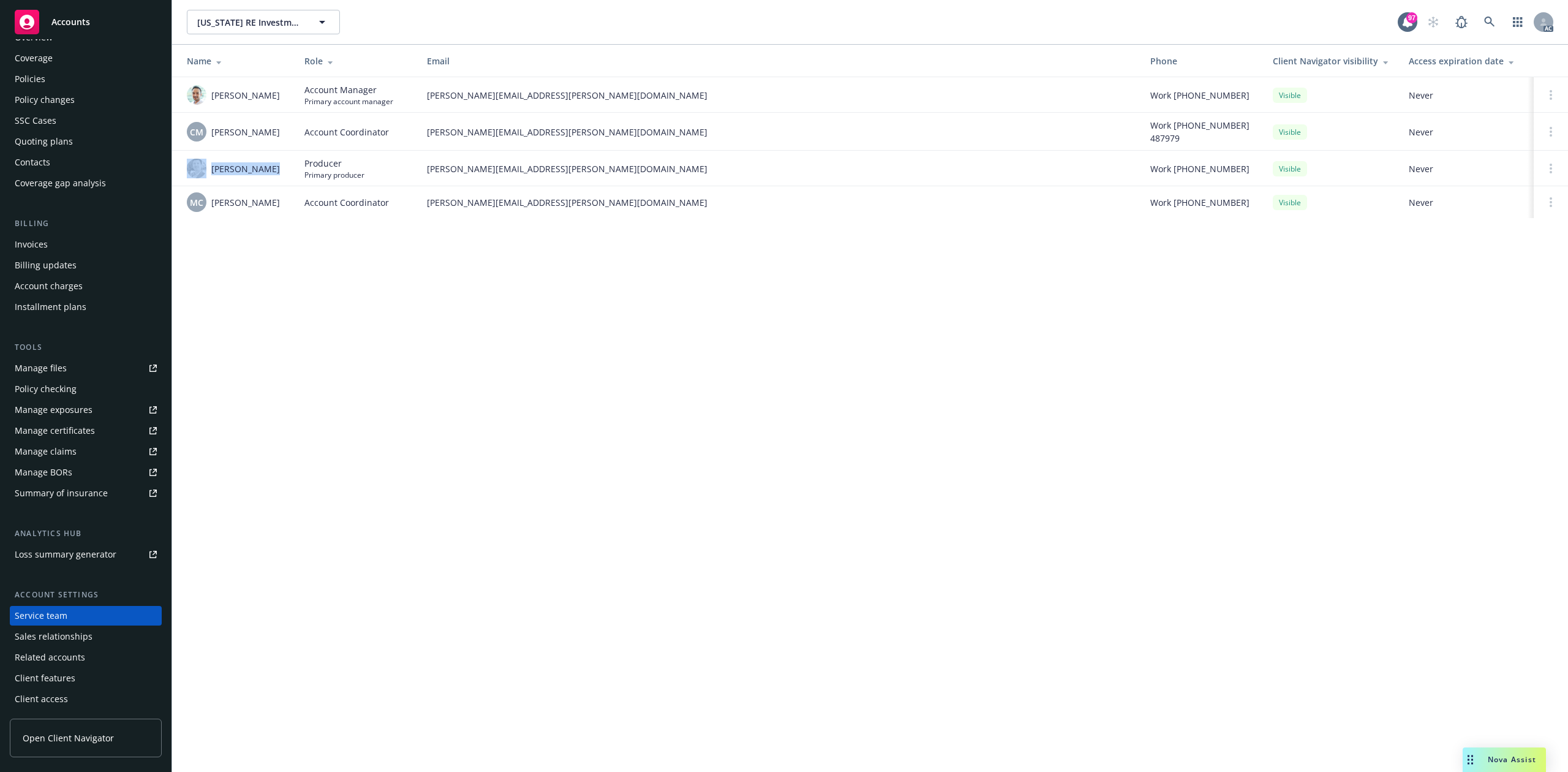
copy span "Michael Chapman"
drag, startPoint x: 209, startPoint y: 137, endPoint x: 287, endPoint y: 136, distance: 78.0
click at [287, 136] on td "CM Christina Martinez" at bounding box center [233, 131] width 123 height 38
copy span "Christina Martinez"
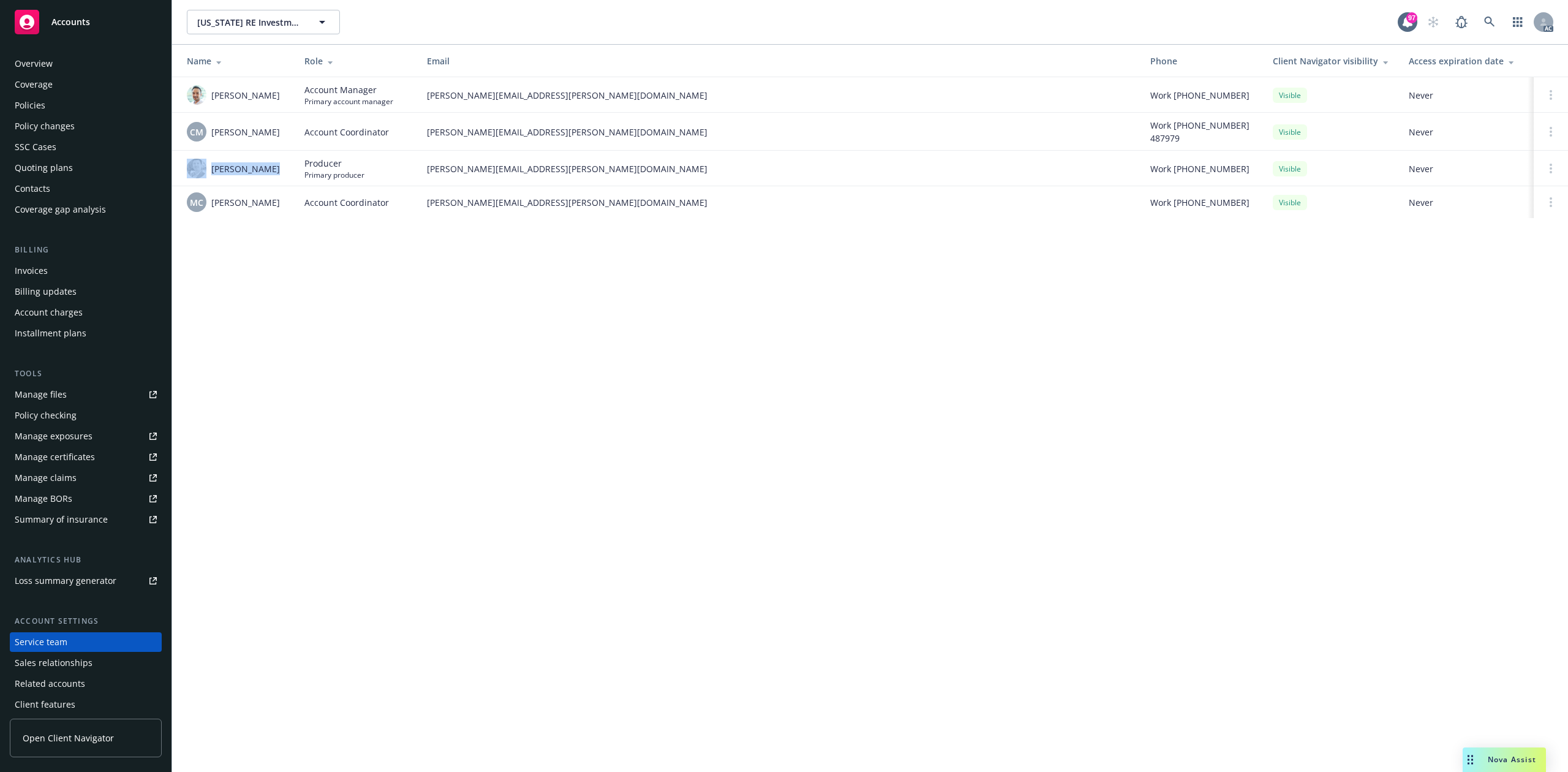
click at [76, 70] on div "Overview" at bounding box center [85, 63] width 142 height 19
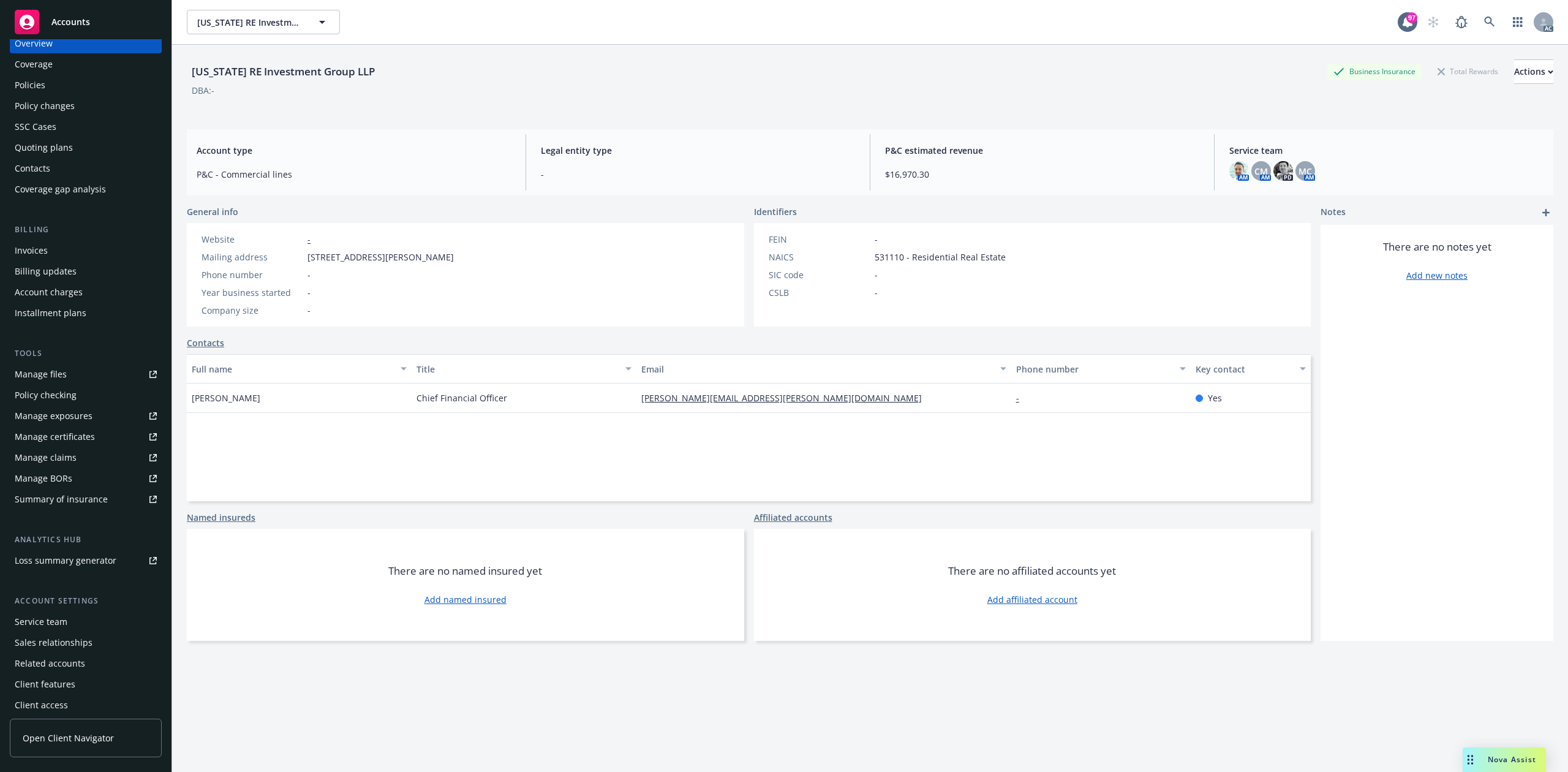
scroll to position [27, 0]
click at [68, 614] on div "Service team" at bounding box center [85, 615] width 142 height 19
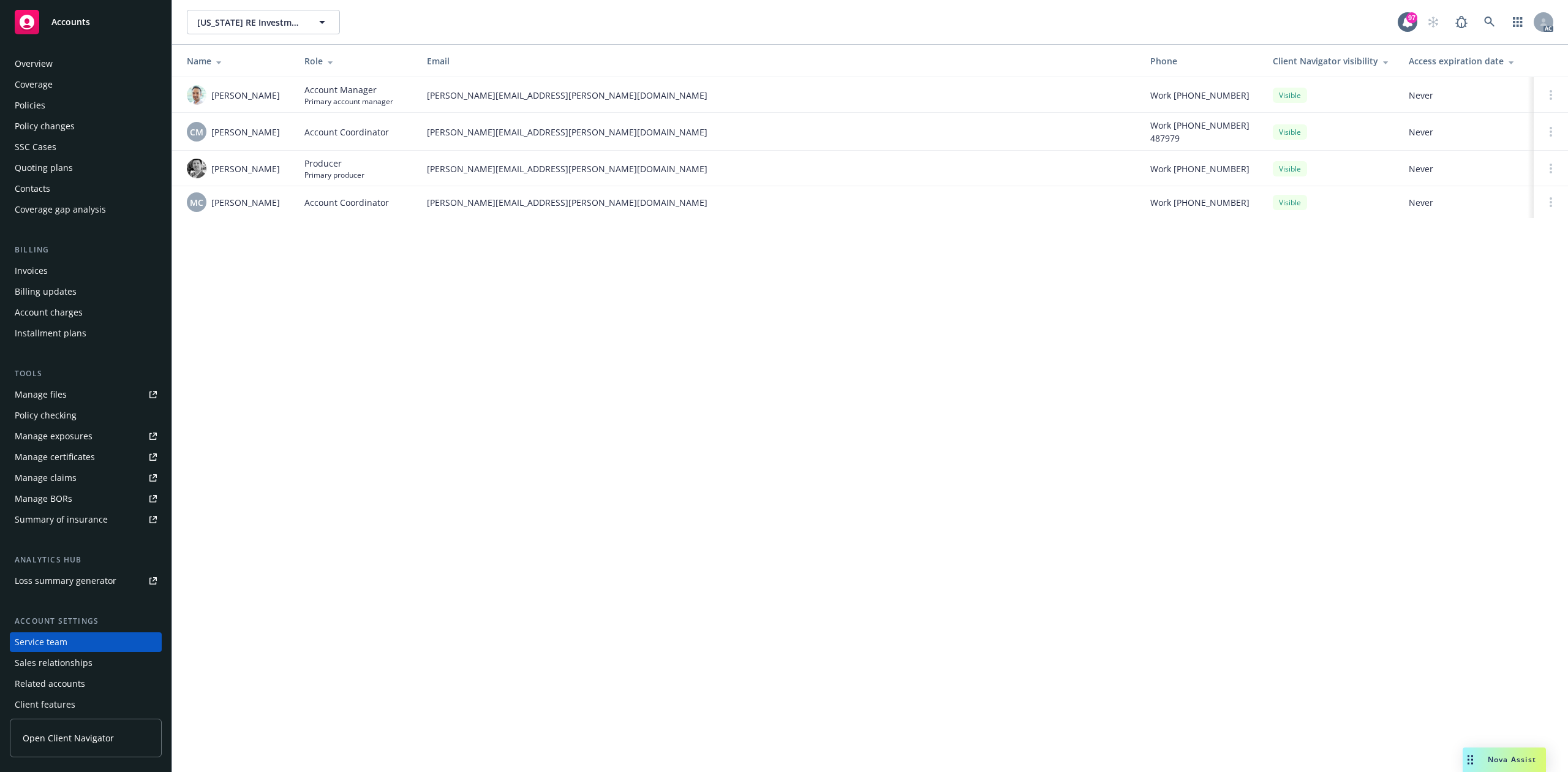
scroll to position [27, 0]
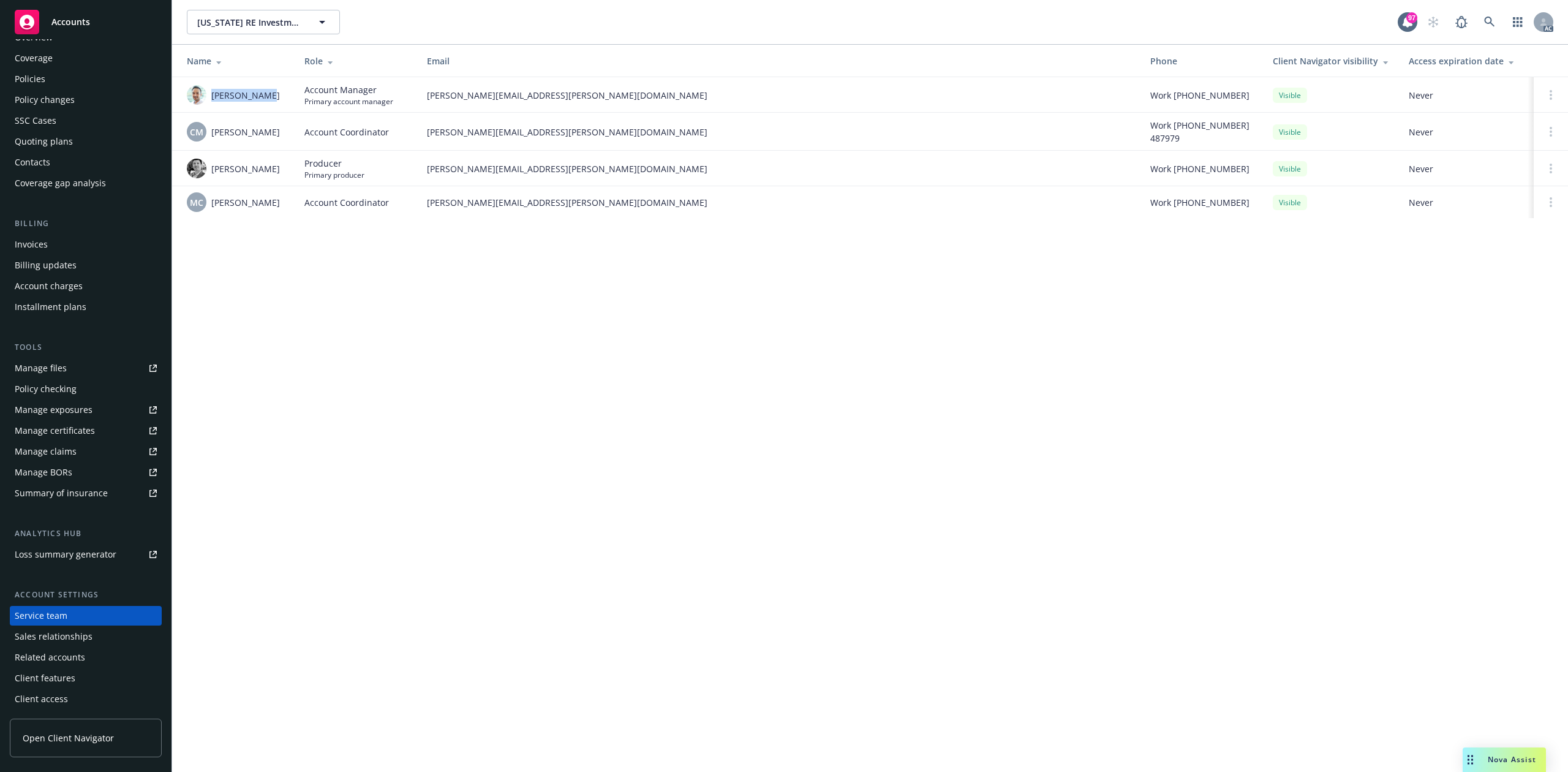
drag, startPoint x: 211, startPoint y: 93, endPoint x: 283, endPoint y: 105, distance: 73.0
click at [283, 105] on td "Adnan Shaikh" at bounding box center [233, 94] width 123 height 36
copy span "Adnan Shaikh"
drag, startPoint x: 427, startPoint y: 97, endPoint x: 549, endPoint y: 93, distance: 122.1
click at [549, 93] on span "adnan.shaikh@newfront.com" at bounding box center [778, 95] width 704 height 13
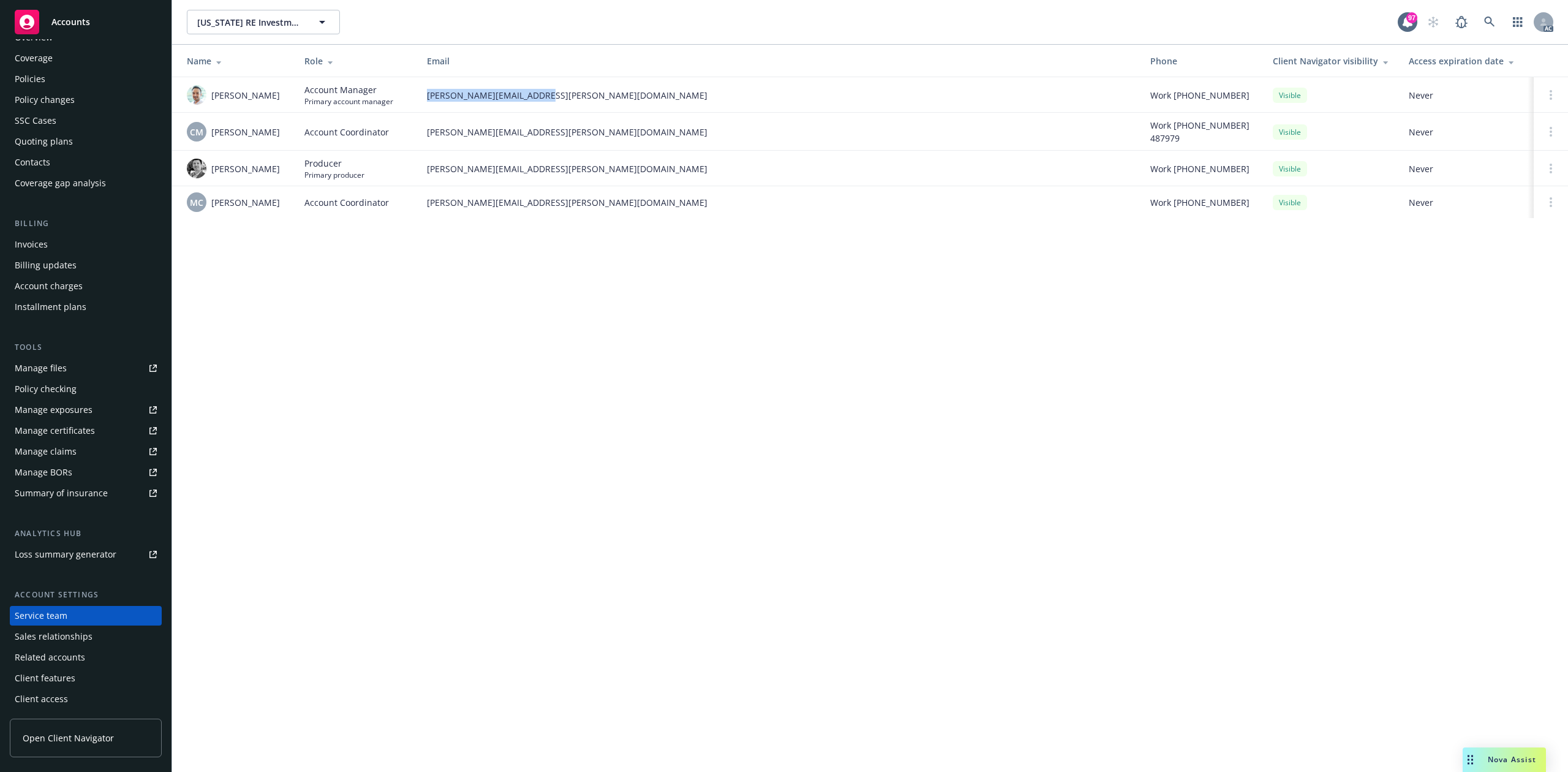
copy span "adnan.shaikh@newfront.com"
drag, startPoint x: 210, startPoint y: 170, endPoint x: 263, endPoint y: 169, distance: 53.0
click at [263, 169] on div "Eric Alburger" at bounding box center [235, 168] width 98 height 19
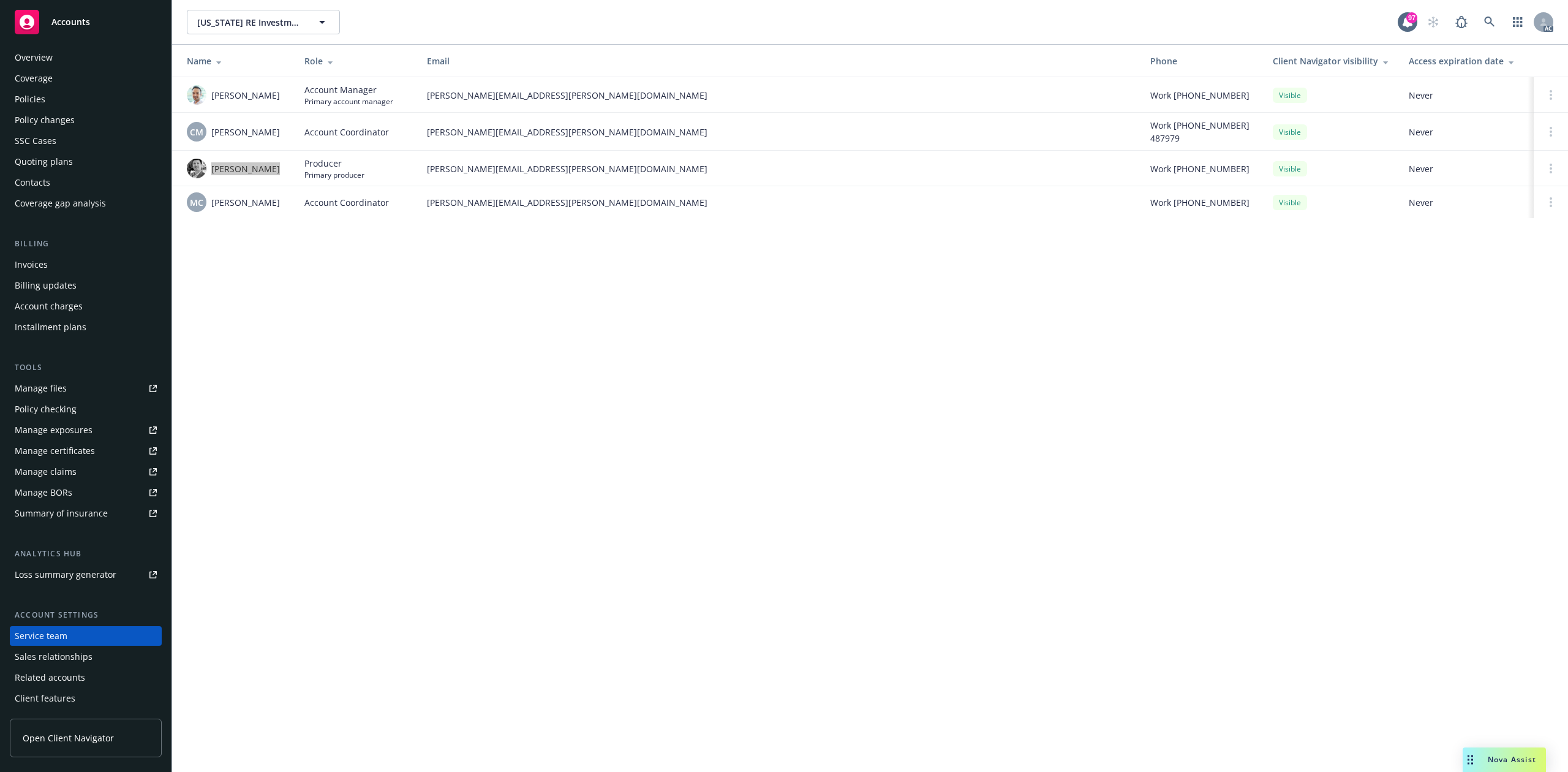
scroll to position [0, 0]
click at [70, 114] on div "Policies" at bounding box center [85, 104] width 142 height 19
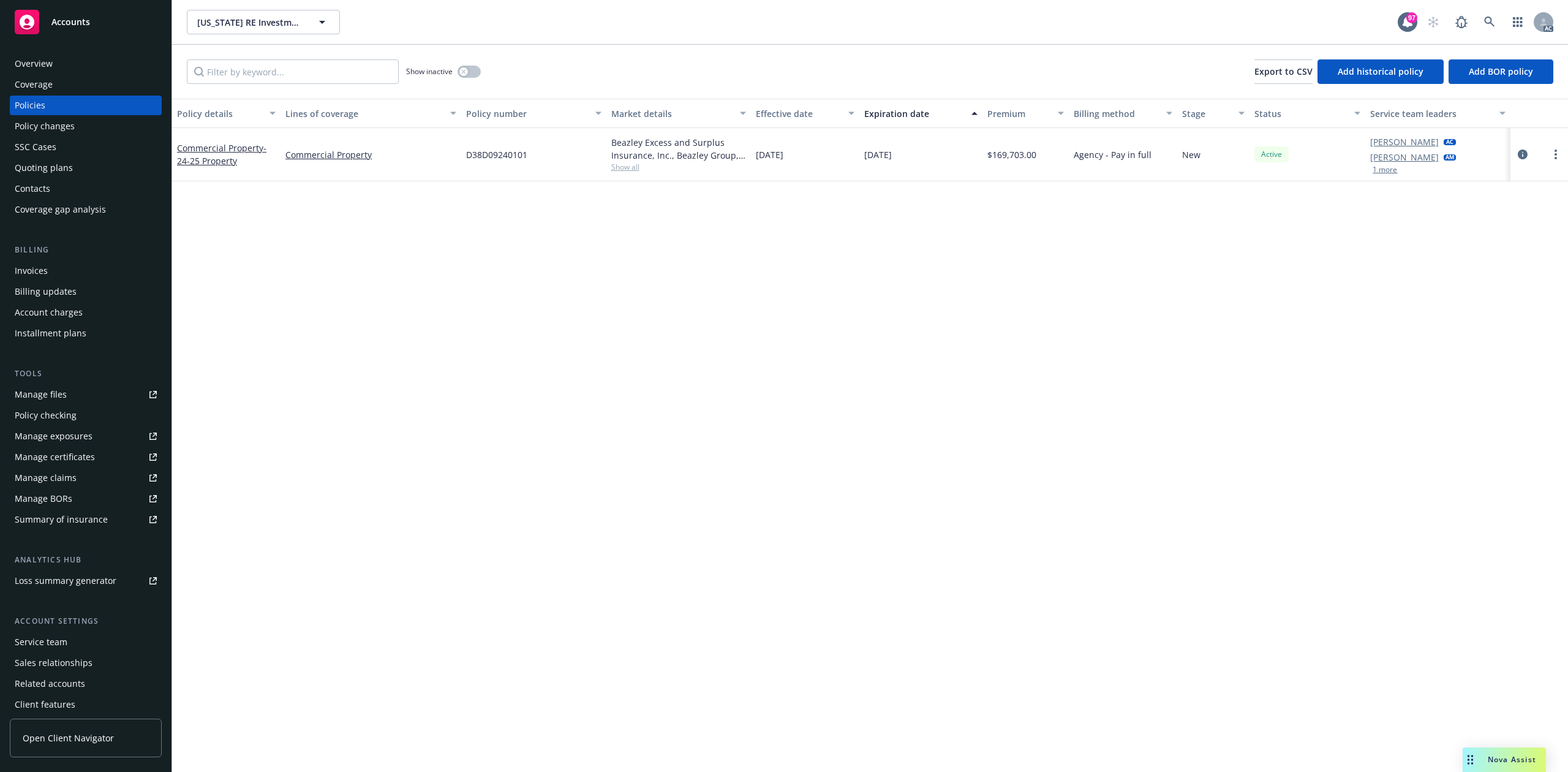
drag, startPoint x: 757, startPoint y: 155, endPoint x: 819, endPoint y: 155, distance: 62.0
click at [819, 155] on div "12/19/2024" at bounding box center [805, 155] width 108 height 53
drag, startPoint x: 861, startPoint y: 153, endPoint x: 953, endPoint y: 160, distance: 92.3
click at [953, 160] on div "12/19/2025" at bounding box center [921, 155] width 123 height 53
drag, startPoint x: 993, startPoint y: 155, endPoint x: 1035, endPoint y: 155, distance: 42.0
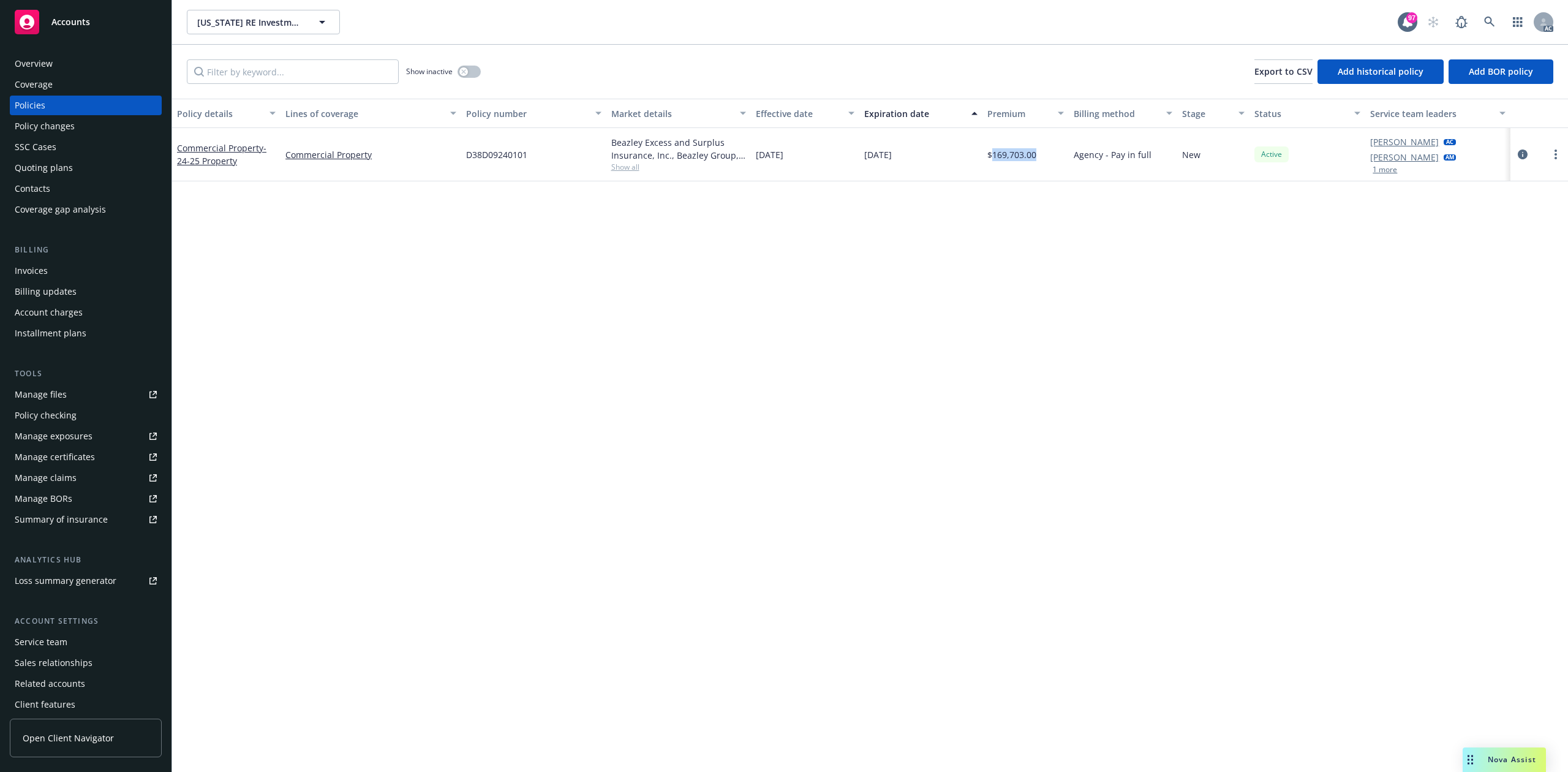
click at [1035, 155] on span "$169,703.00" at bounding box center [1012, 155] width 49 height 13
click at [617, 160] on div "Beazley Excess and Surplus Insurance, Inc., Beazley Group, Amwins" at bounding box center [678, 149] width 135 height 26
click at [621, 169] on span "Show all" at bounding box center [678, 167] width 135 height 10
drag, startPoint x: 511, startPoint y: 238, endPoint x: 583, endPoint y: 231, distance: 72.3
click at [583, 231] on span "Beazley Group" at bounding box center [622, 237] width 225 height 13
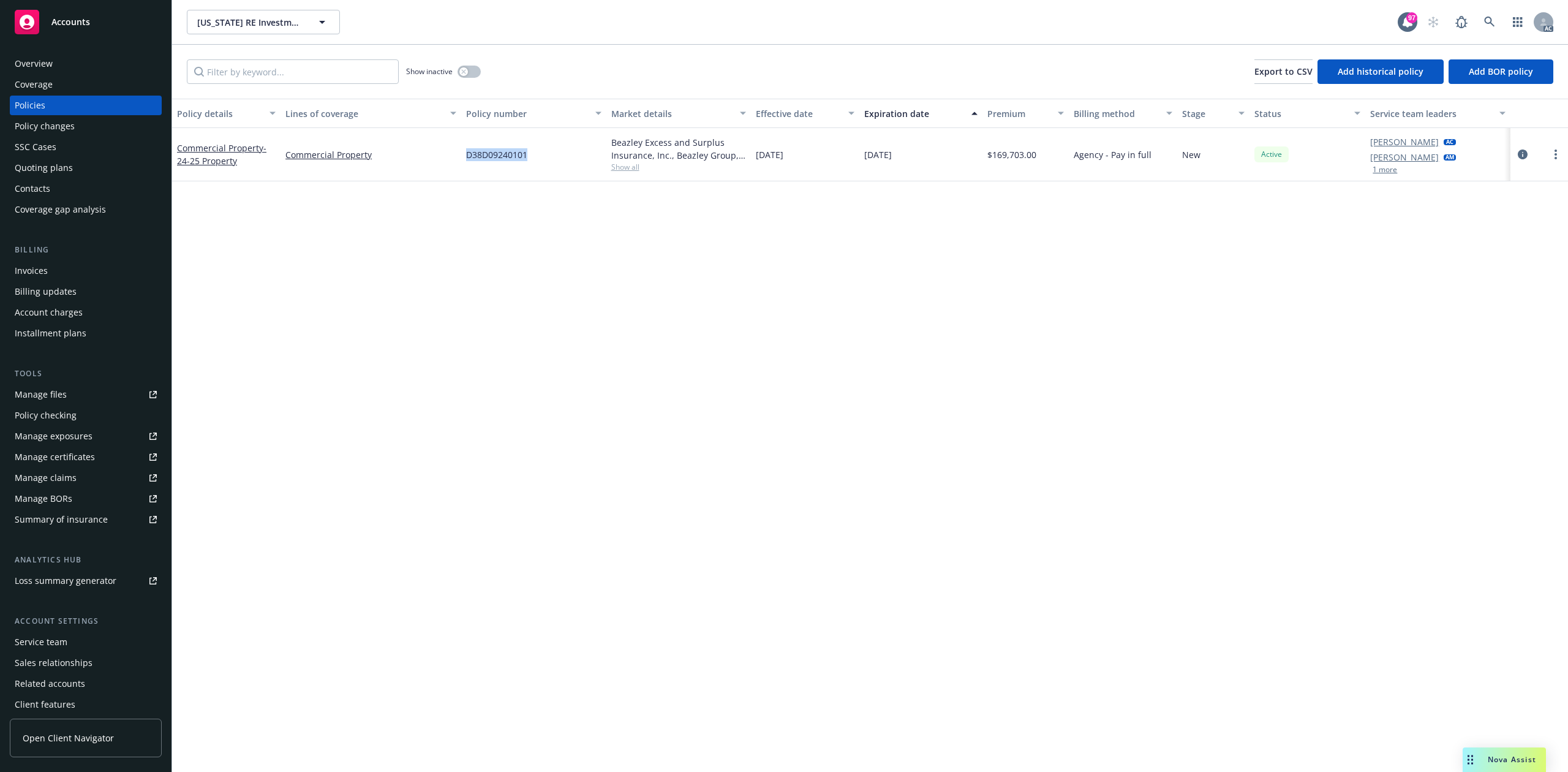
drag, startPoint x: 469, startPoint y: 144, endPoint x: 536, endPoint y: 155, distance: 67.9
click at [536, 155] on div "D38D09240101" at bounding box center [534, 155] width 145 height 53
click at [469, 75] on button "button" at bounding box center [469, 71] width 23 height 12
click at [104, 55] on div "Overview" at bounding box center [85, 63] width 142 height 19
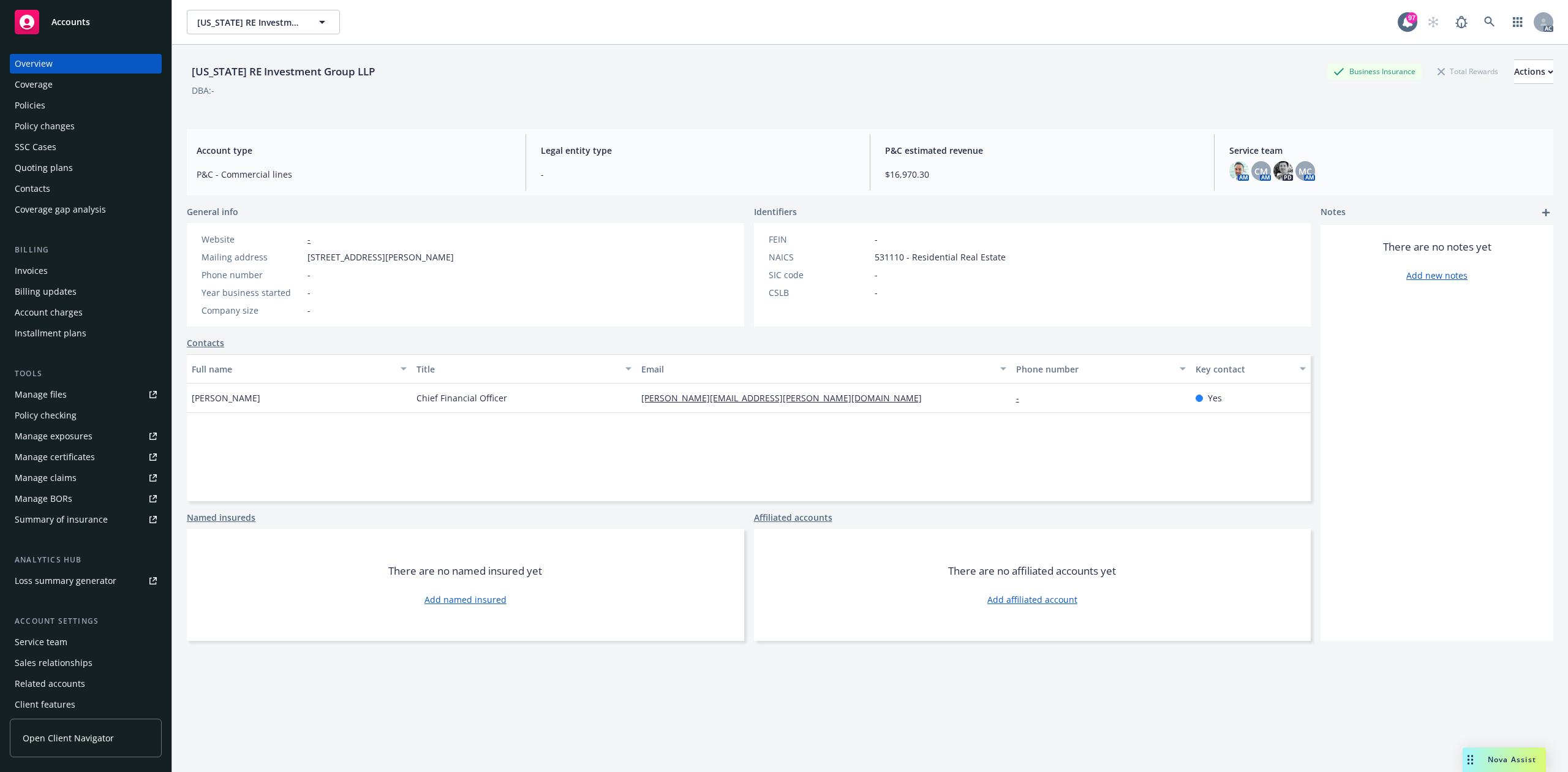
drag, startPoint x: 307, startPoint y: 264, endPoint x: 529, endPoint y: 256, distance: 222.1
click at [529, 256] on div "Website - Mailing address 401 Woodland Hills Boulevard, Fort Scott, KS, 66701 P…" at bounding box center [465, 275] width 557 height 103
click at [403, 407] on div "Erik Engebretson" at bounding box center [299, 398] width 225 height 29
drag, startPoint x: 308, startPoint y: 254, endPoint x: 419, endPoint y: 256, distance: 111.0
click at [419, 256] on span "401 Woodland Hills Boulevard, Fort Scott, KS, 66701" at bounding box center [381, 257] width 146 height 13
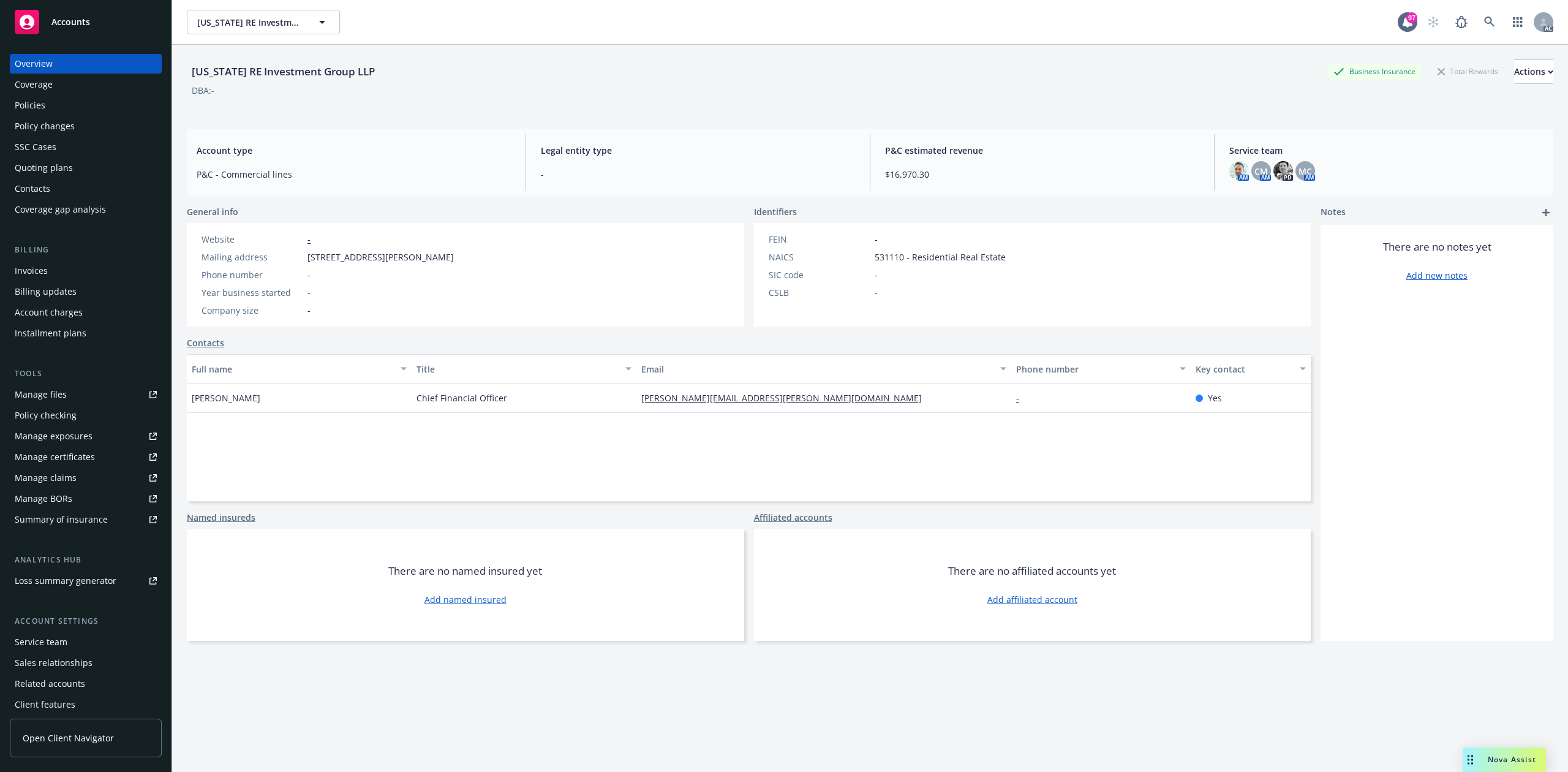
click at [327, 275] on div "Phone number -" at bounding box center [328, 275] width 262 height 13
click at [882, 257] on span "531110 - Residential Real Estate" at bounding box center [939, 257] width 131 height 13
drag, startPoint x: 416, startPoint y: 396, endPoint x: 523, endPoint y: 394, distance: 107.0
click at [523, 394] on div "Chief Financial Officer" at bounding box center [524, 398] width 225 height 29
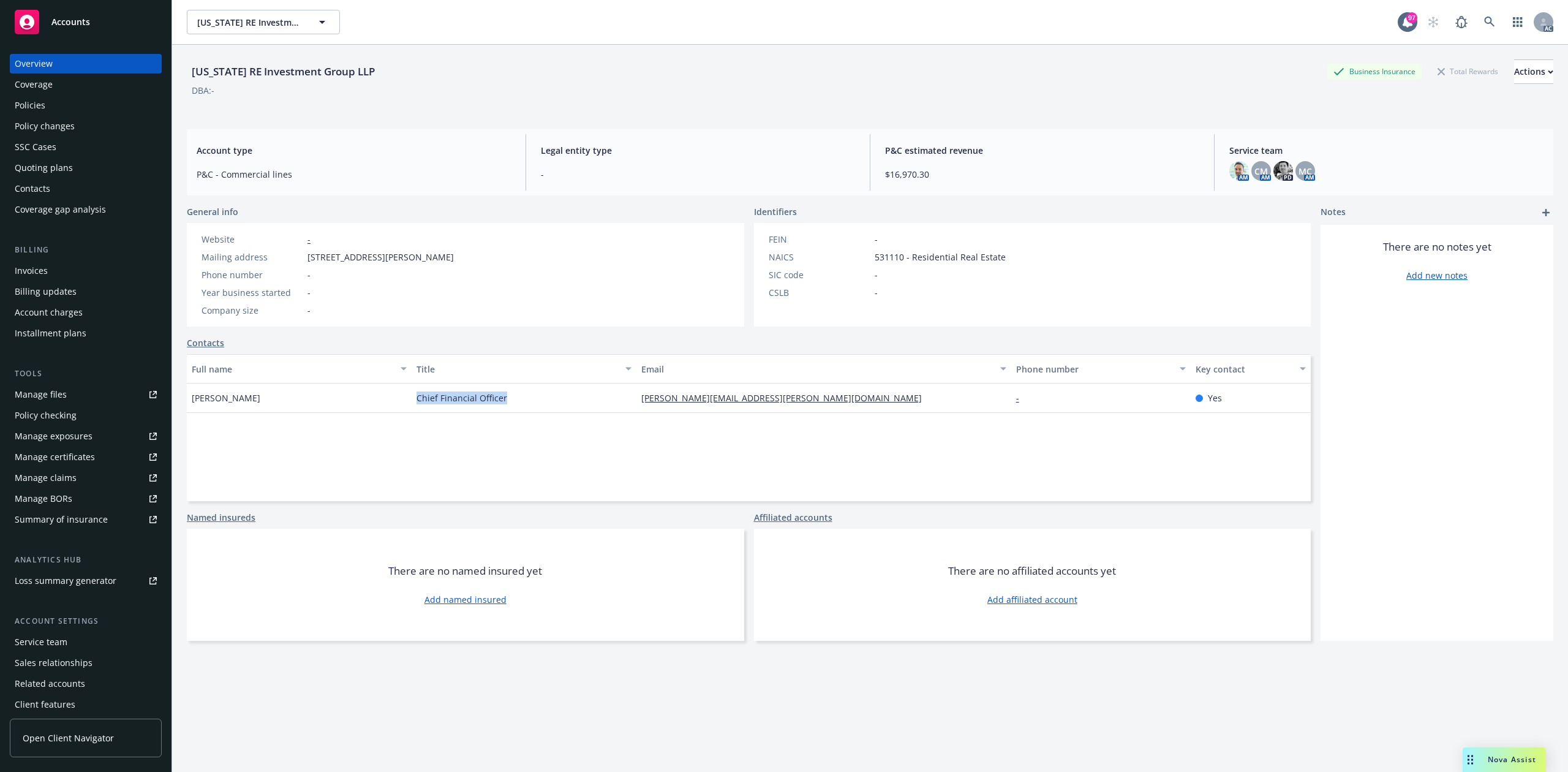
drag, startPoint x: 270, startPoint y: 396, endPoint x: 189, endPoint y: 387, distance: 81.5
click at [189, 387] on div "Erik Engebretson" at bounding box center [299, 398] width 225 height 29
drag, startPoint x: 631, startPoint y: 397, endPoint x: 874, endPoint y: 397, distance: 243.0
click at [874, 397] on div "Erik Engebretson Chief Financial Officer erik.engebretson@jghealthcaresolutions…" at bounding box center [749, 398] width 1124 height 29
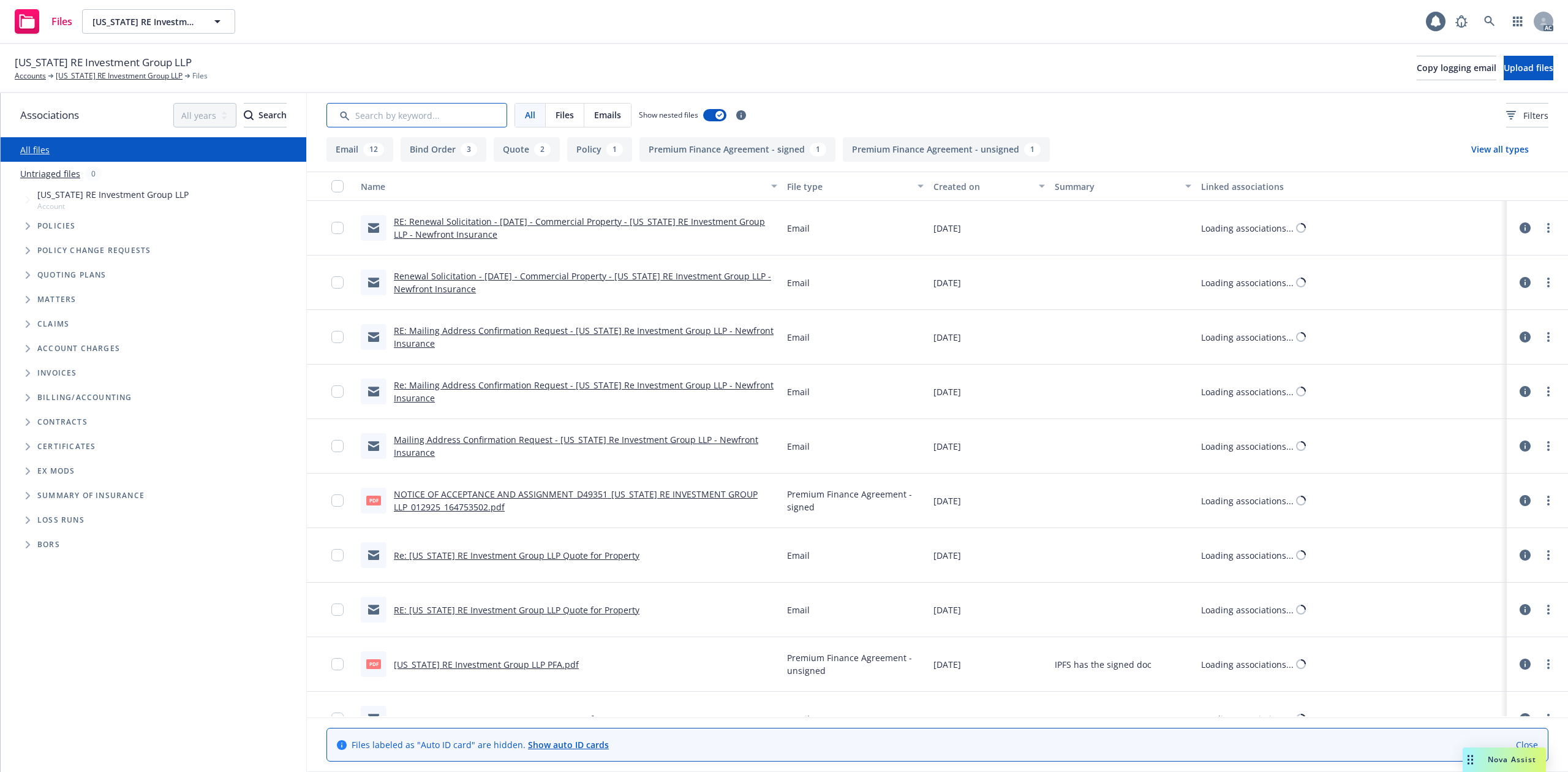
click at [416, 120] on input "Search by keyword..." at bounding box center [416, 114] width 180 height 25
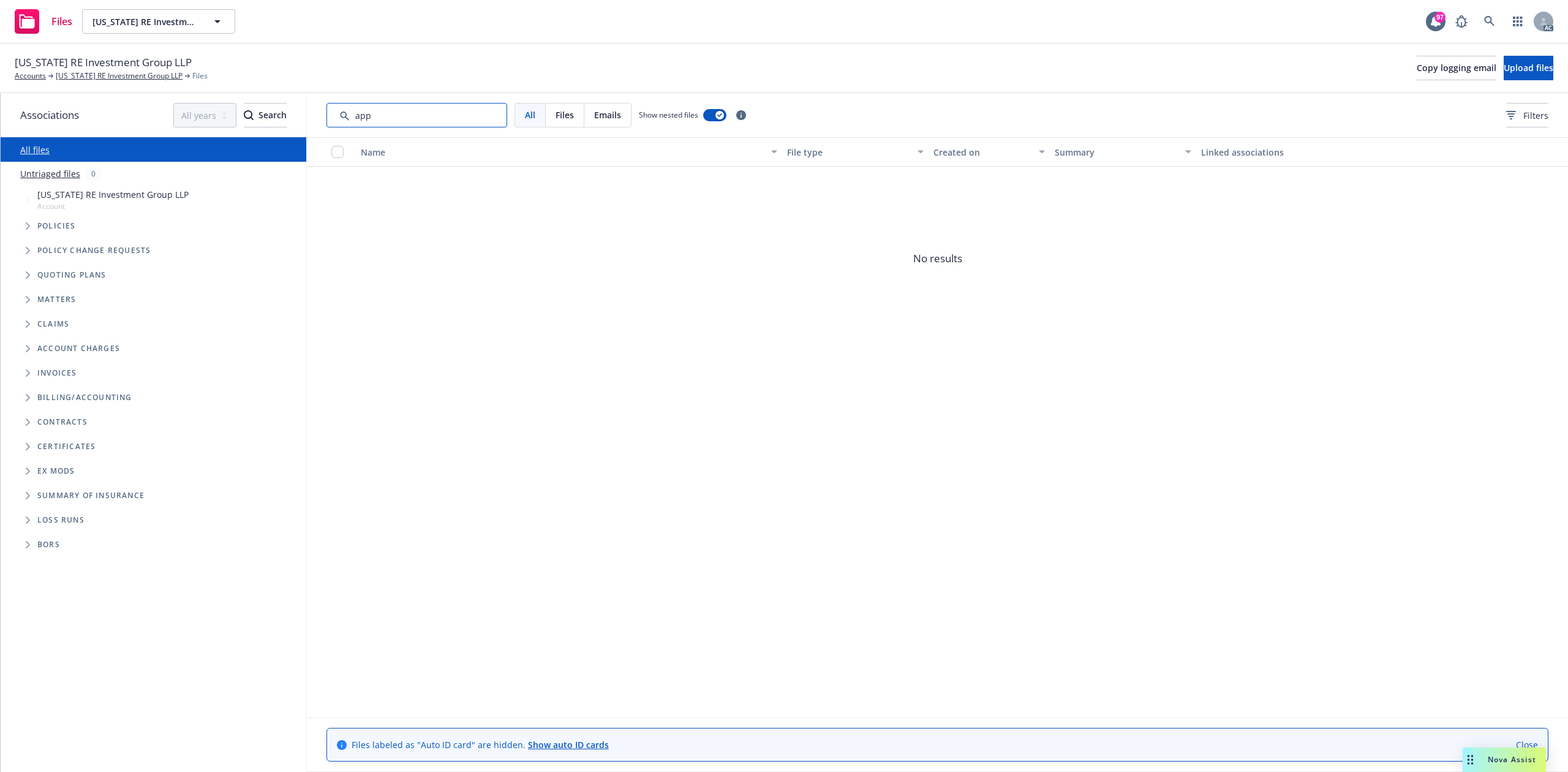
click at [419, 117] on input "Search by keyword..." at bounding box center [416, 114] width 180 height 25
drag, startPoint x: 419, startPoint y: 117, endPoint x: 287, endPoint y: 91, distance: 134.5
click at [287, 91] on div "[US_STATE] RE Investment Group LLP Accounts [US_STATE] RE Investment Group LLP …" at bounding box center [784, 408] width 1568 height 728
type input "a"
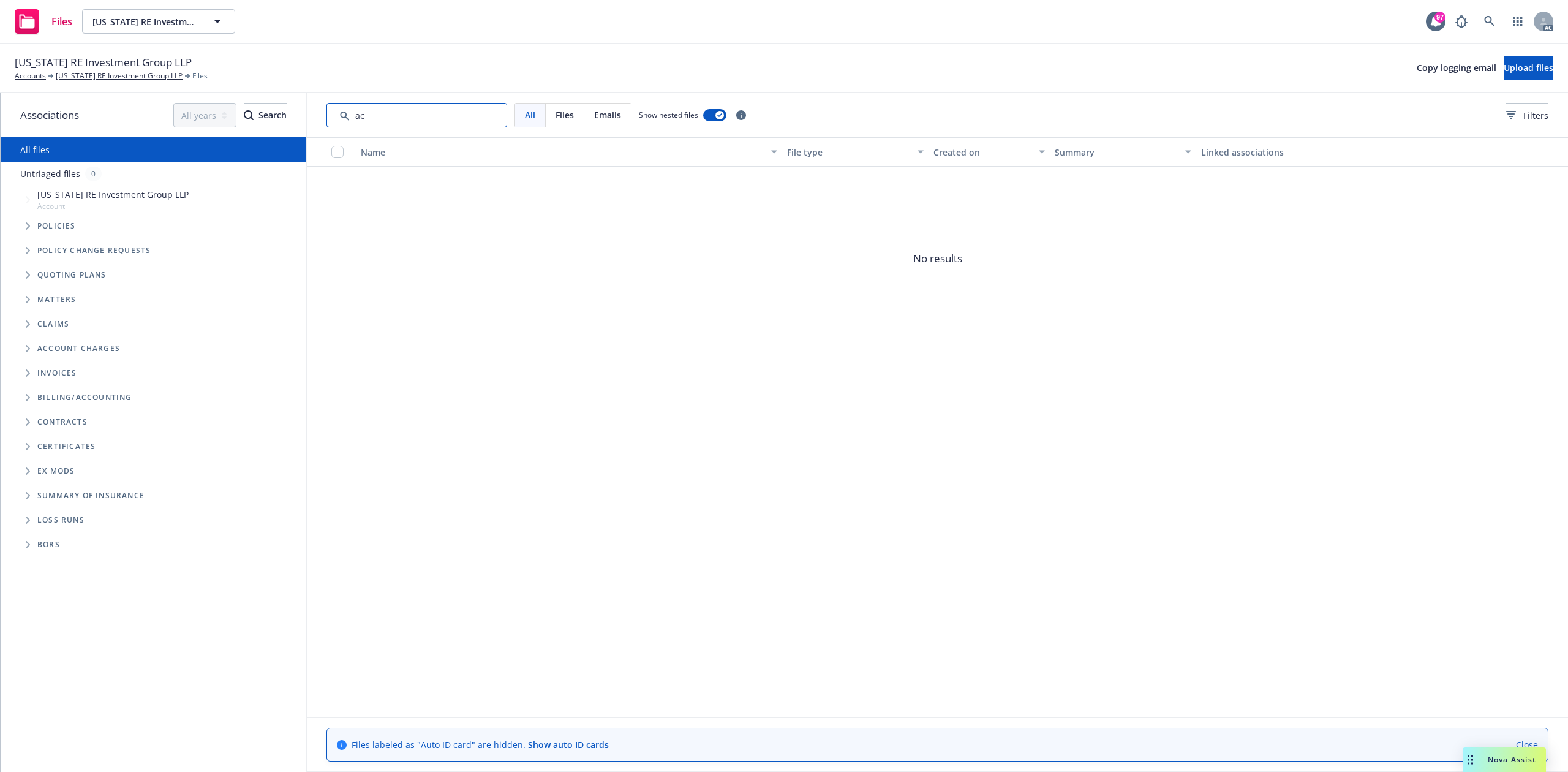
type input "a"
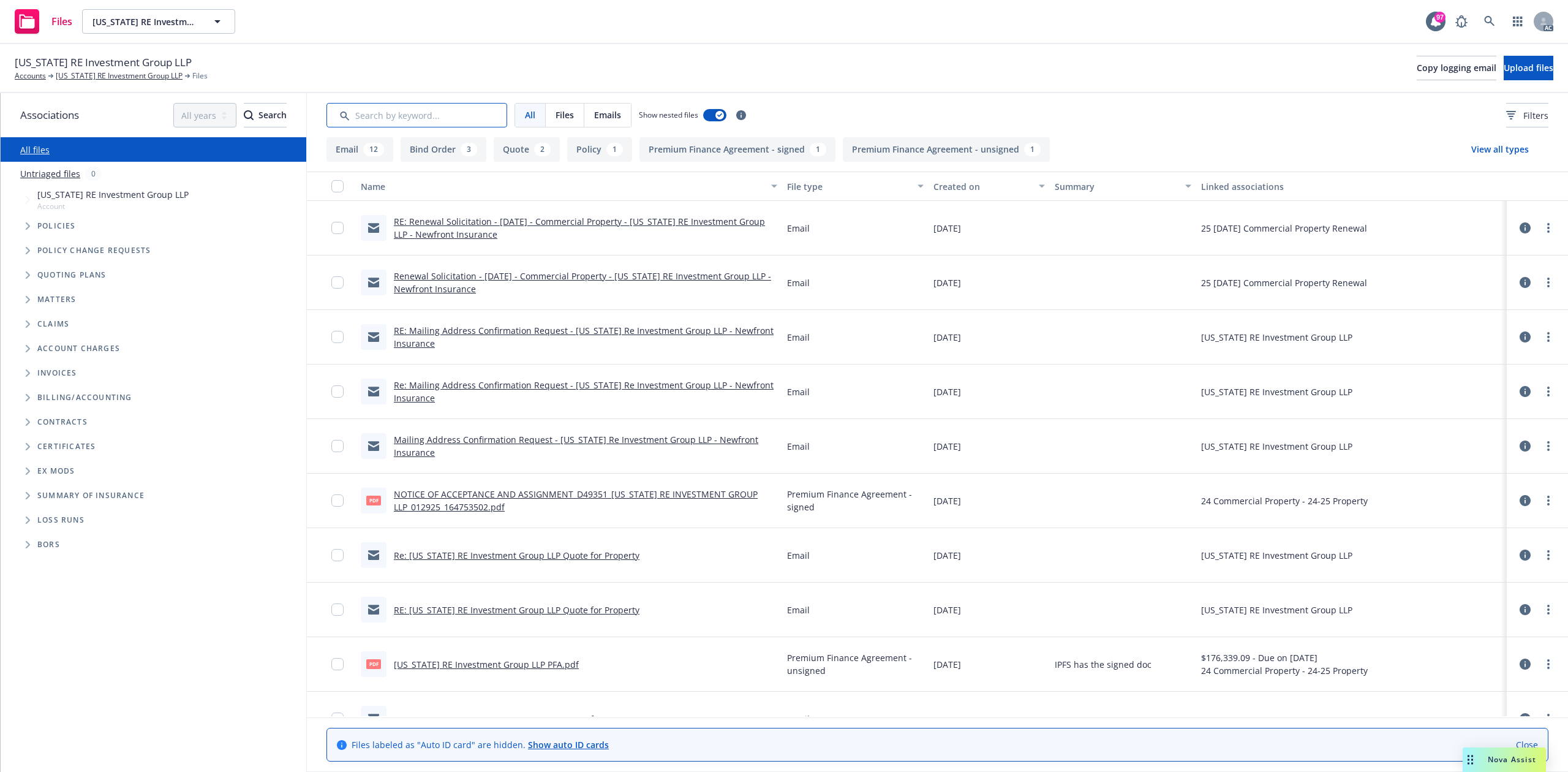
click at [473, 114] on input "Search by keyword..." at bounding box center [416, 114] width 180 height 25
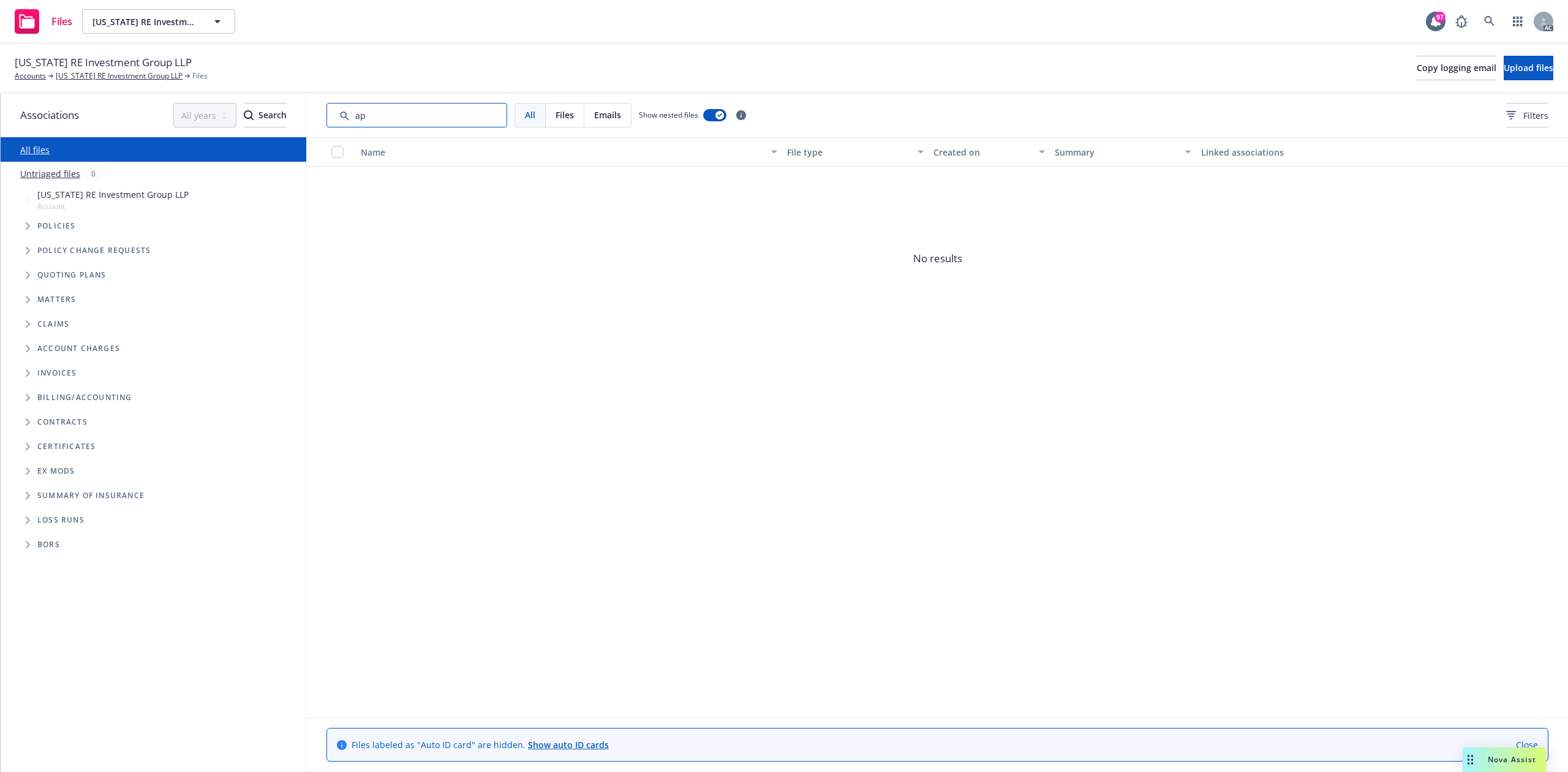
type input "a"
type input "[PERSON_NAME]"
click at [444, 116] on input "Search by keyword..." at bounding box center [416, 114] width 180 height 25
